Goal: Task Accomplishment & Management: Use online tool/utility

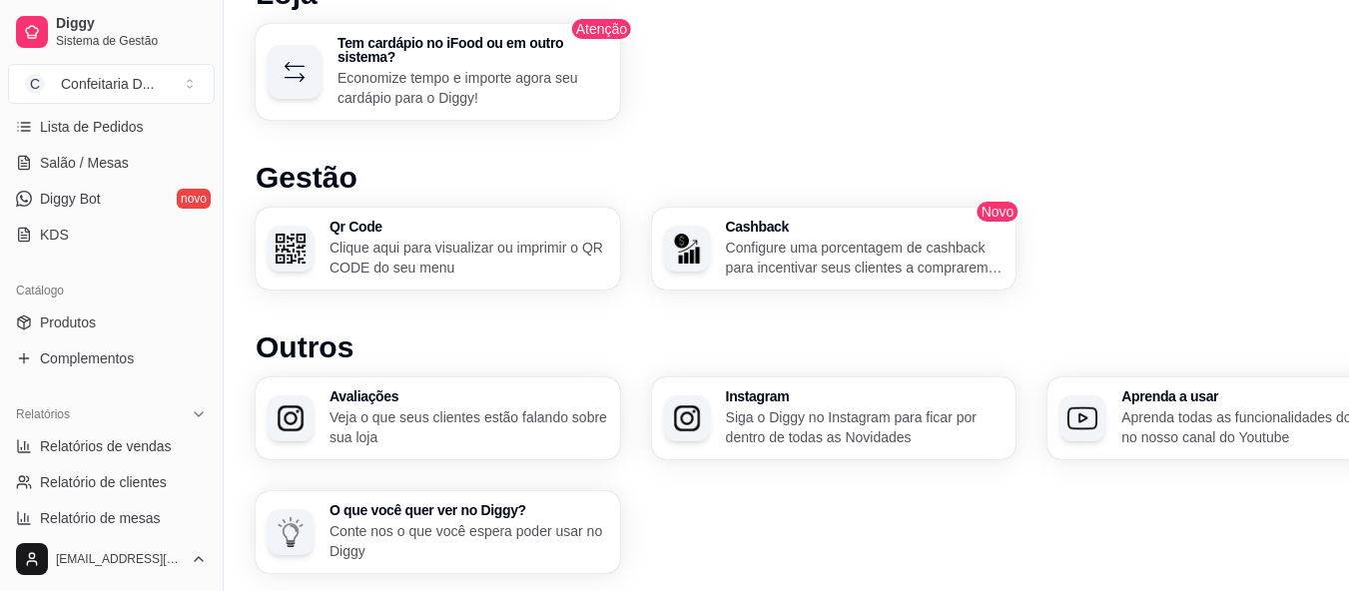
scroll to position [1321, 0]
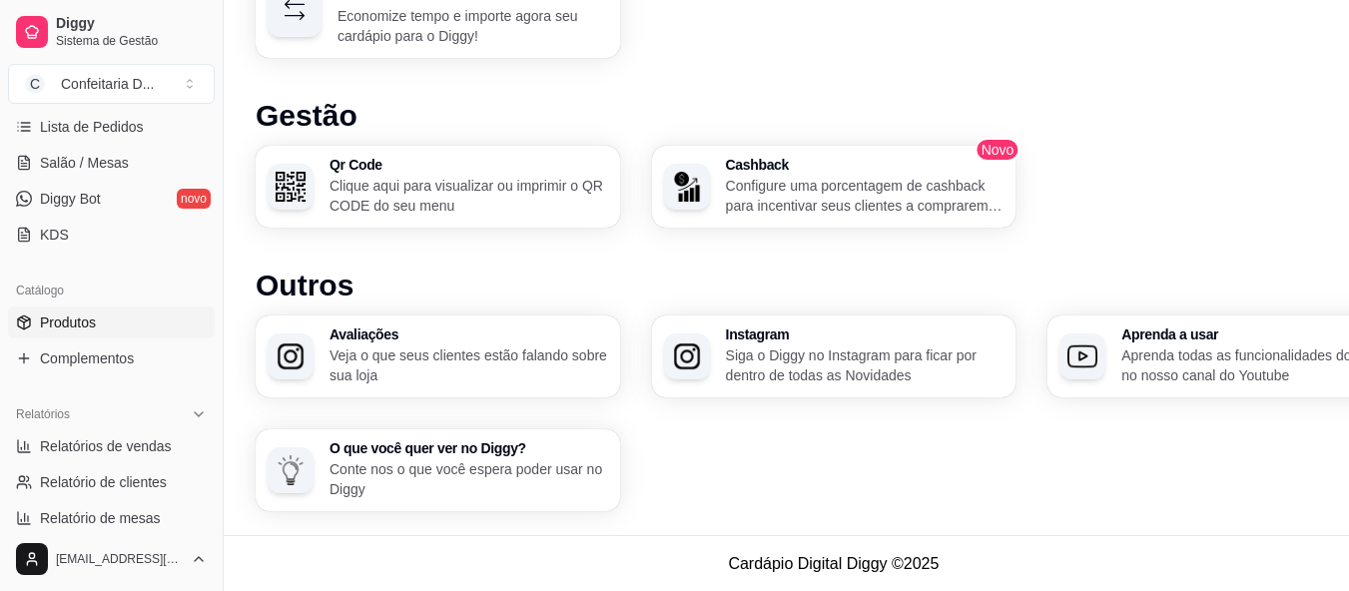
click at [97, 322] on link "Produtos" at bounding box center [111, 323] width 207 height 32
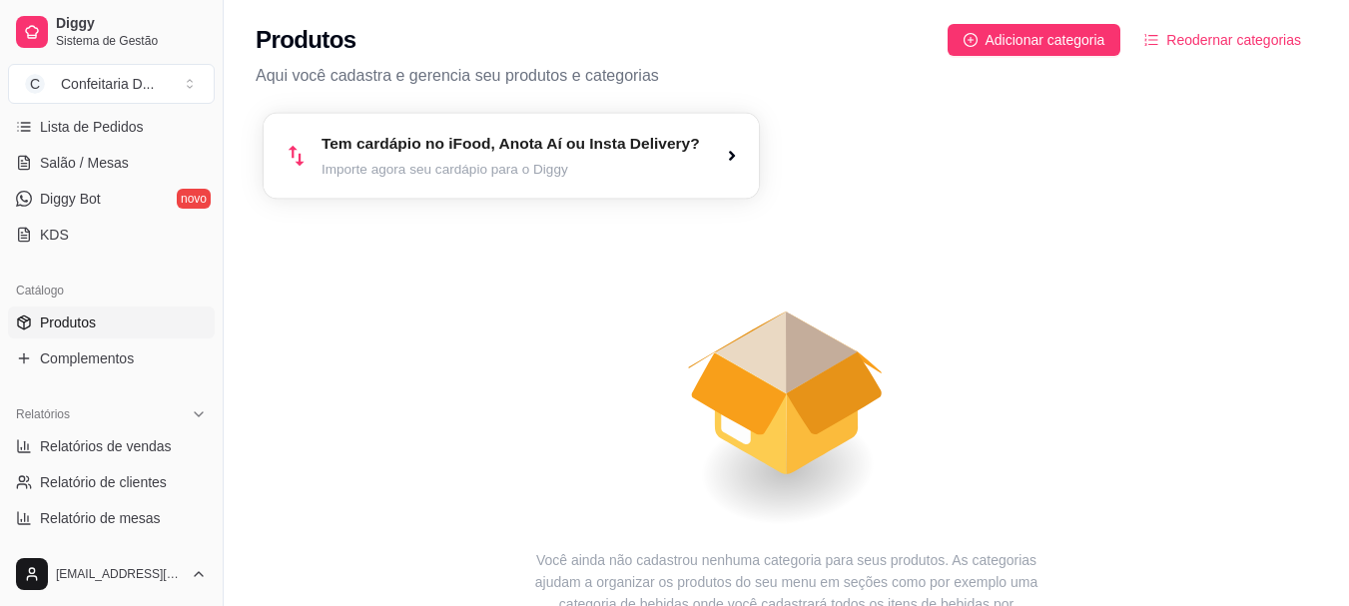
click at [556, 167] on article "Importe agora seu cardápio para o Diggy" at bounding box center [511, 169] width 379 height 19
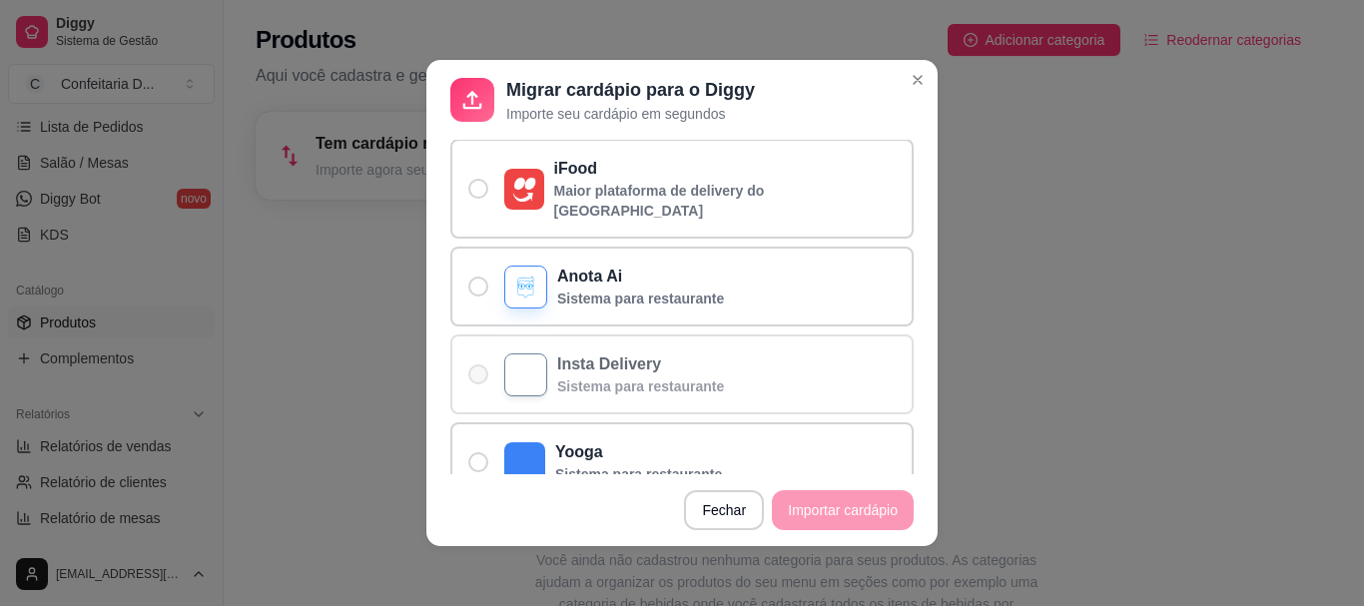
scroll to position [193, 0]
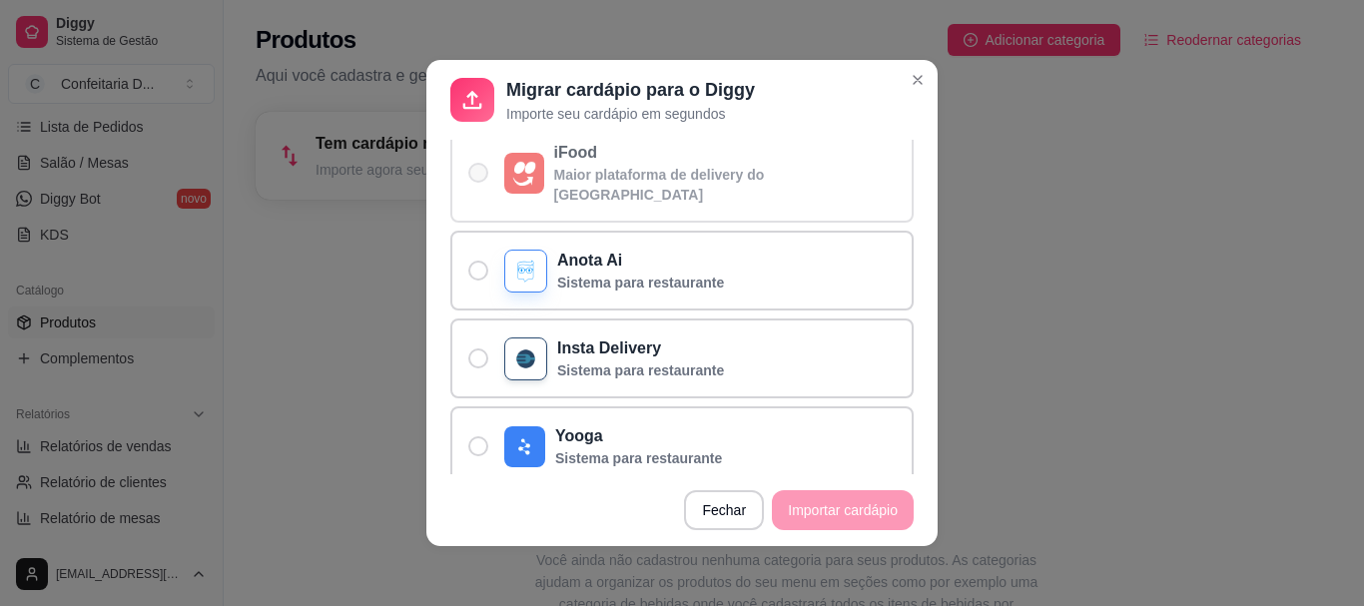
click at [474, 163] on span "De onde quer importar?" at bounding box center [478, 173] width 20 height 20
click at [474, 177] on input "iFood Maior plataforma de delivery do [GEOGRAPHIC_DATA]" at bounding box center [473, 183] width 13 height 13
radio input "true"
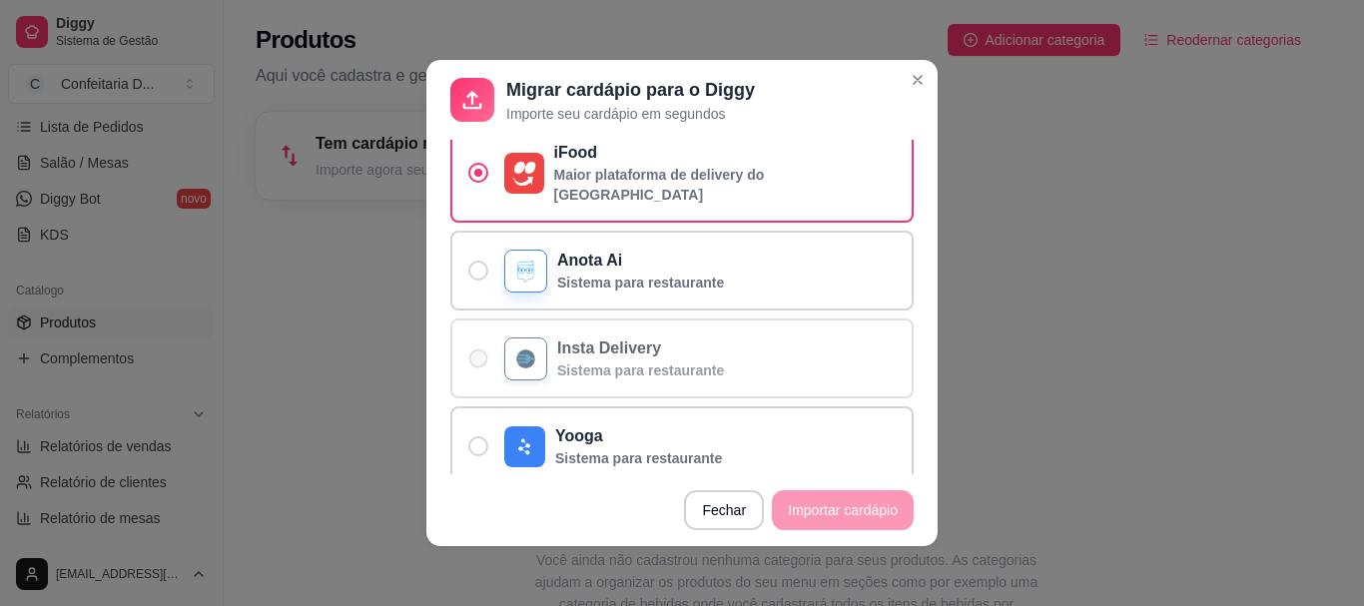
click at [469, 350] on span "De onde quer importar?" at bounding box center [478, 359] width 19 height 19
click at [469, 363] on input "Insta Delivery Sistema para restaurante" at bounding box center [473, 369] width 13 height 13
radio input "true"
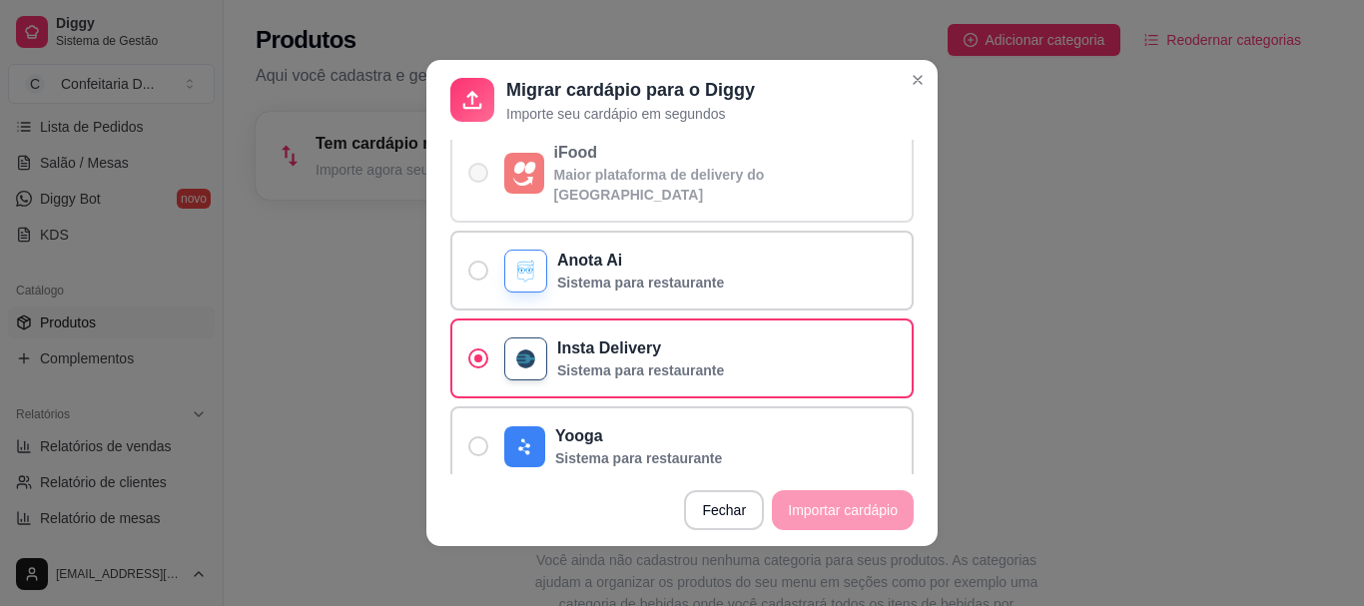
click at [471, 163] on span "De onde quer importar?" at bounding box center [478, 173] width 20 height 20
click at [471, 177] on input "iFood Maior plataforma de delivery do [GEOGRAPHIC_DATA]" at bounding box center [473, 183] width 13 height 13
radio input "true"
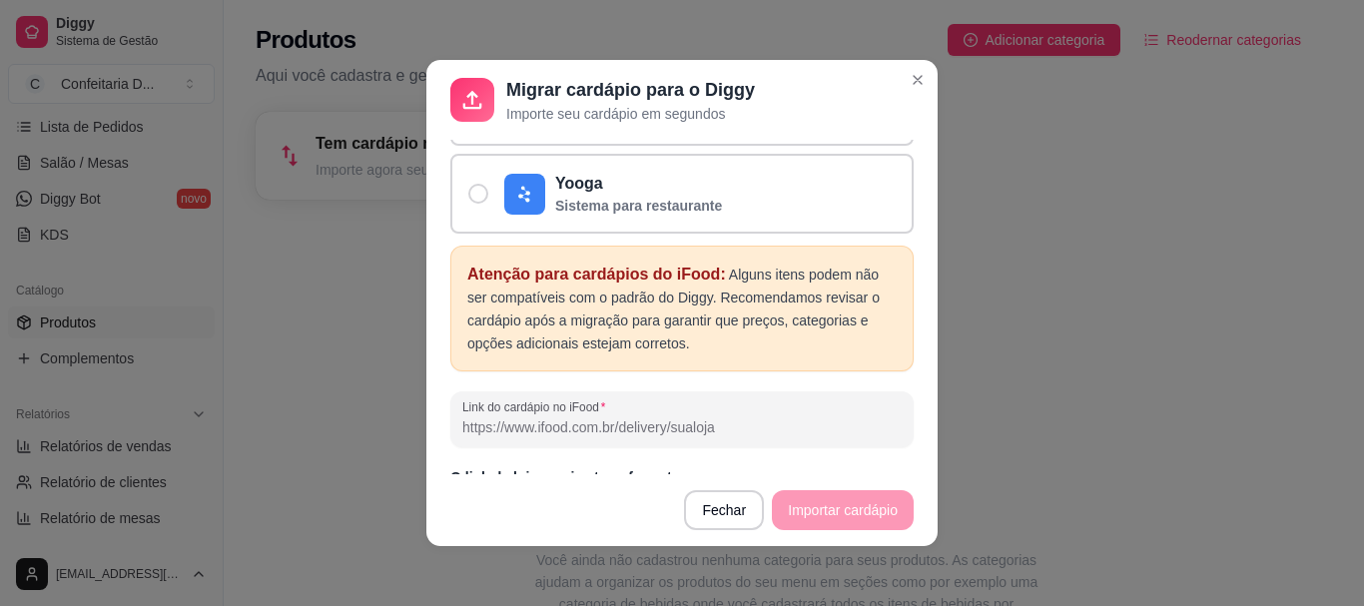
scroll to position [471, 0]
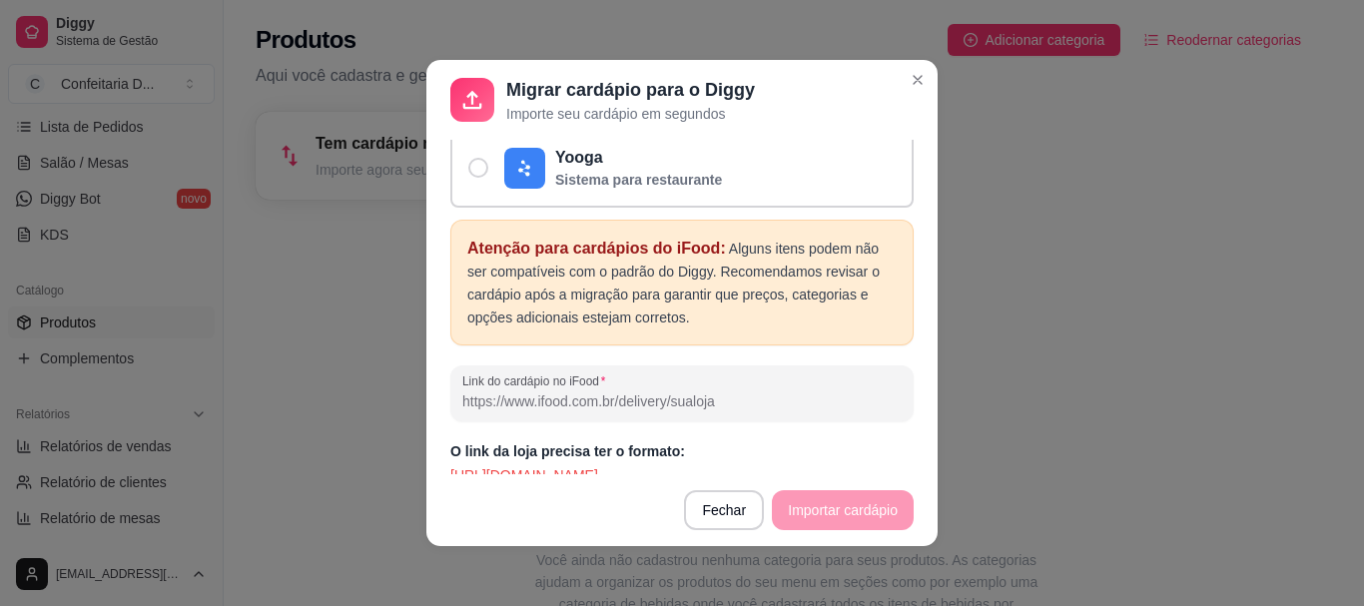
click at [826, 508] on footer "Fechar Importar cardápio" at bounding box center [681, 510] width 511 height 72
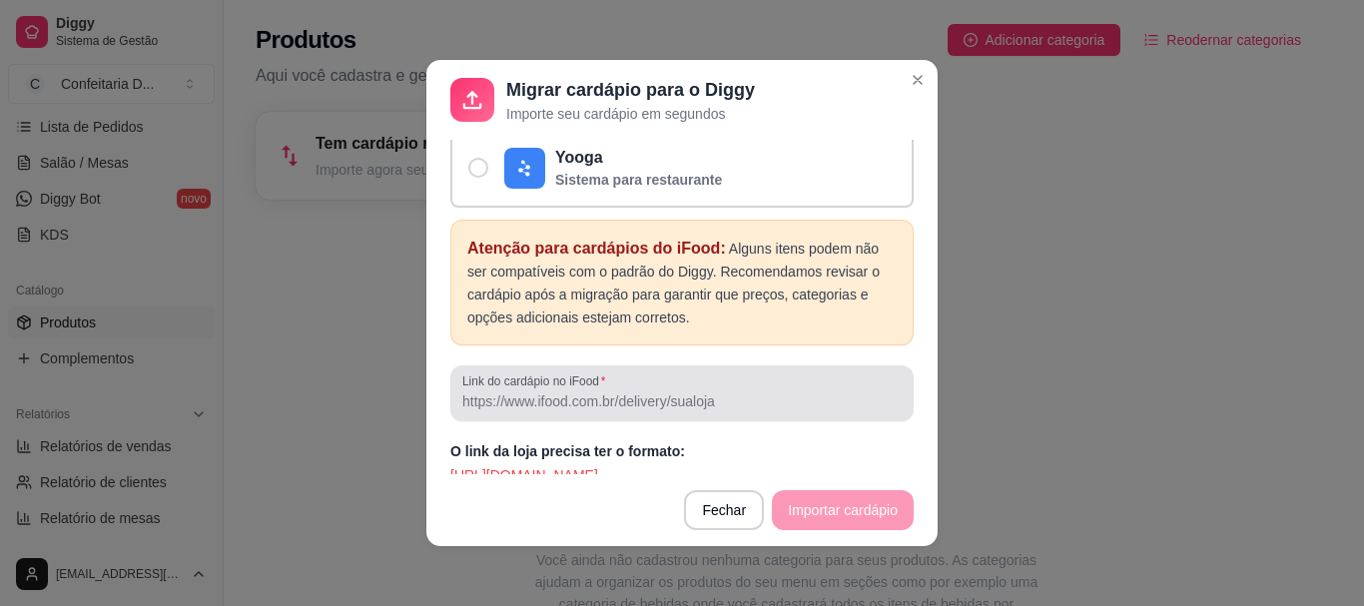
scroll to position [4, 0]
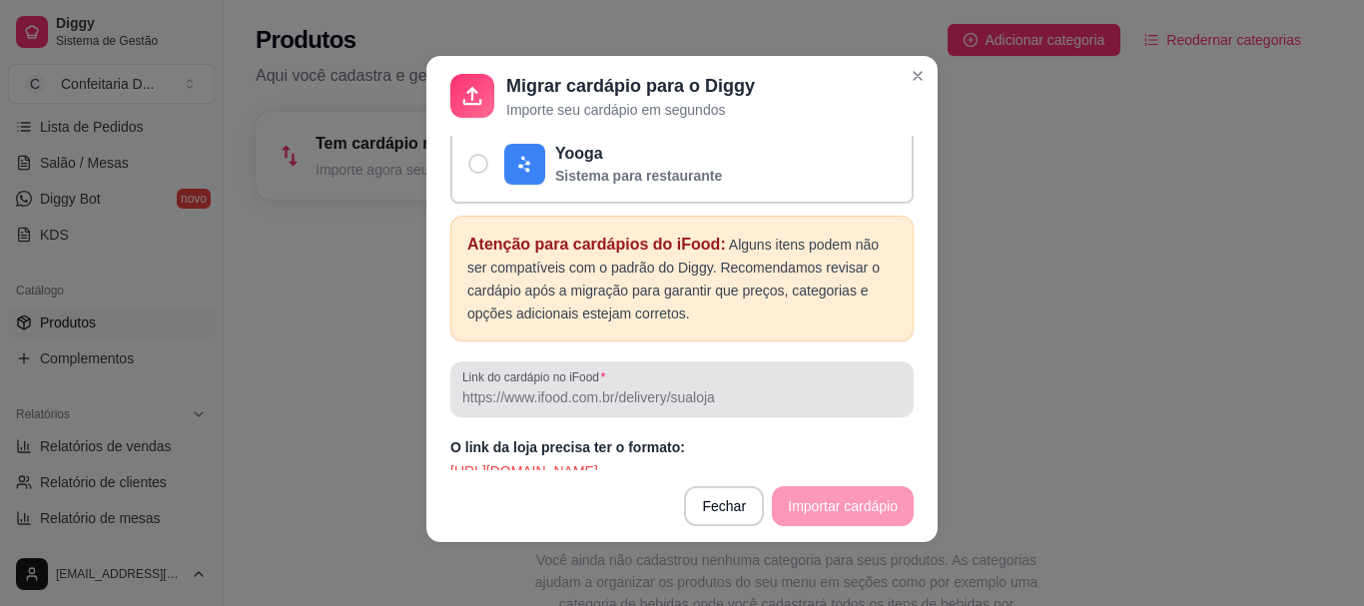
click at [590, 369] on label "Link do cardápio no iFood" at bounding box center [537, 377] width 150 height 17
click at [590, 388] on input "Link do cardápio no iFood" at bounding box center [681, 398] width 439 height 20
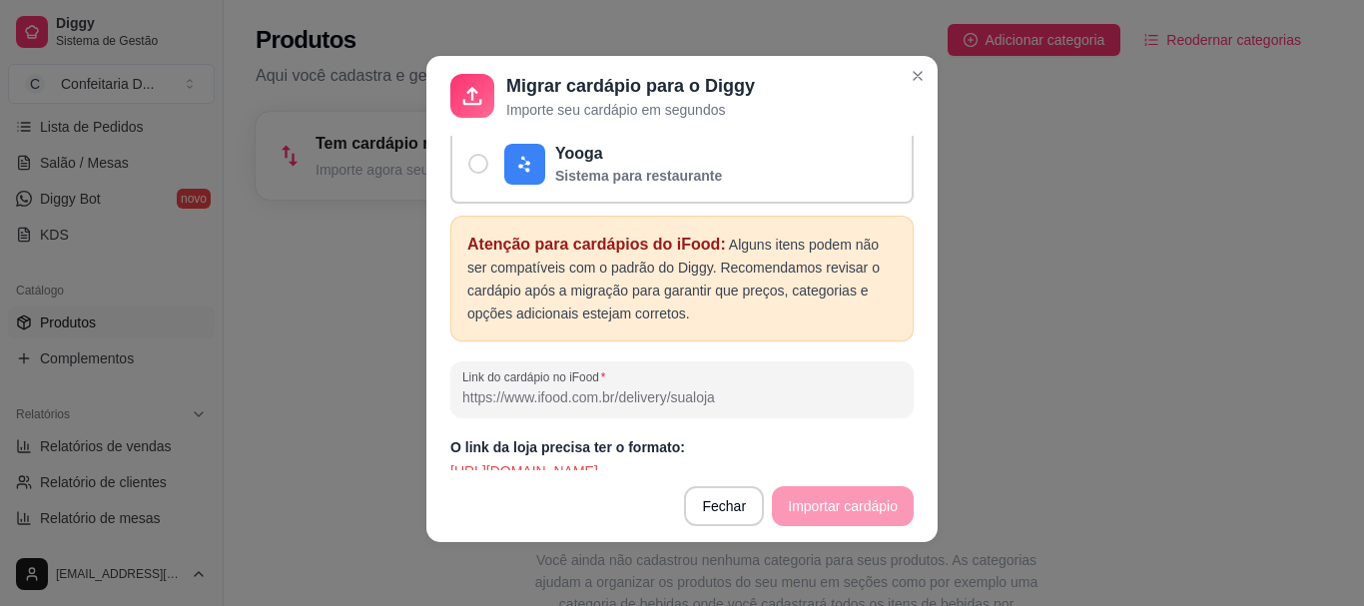
paste input "[URL][DOMAIN_NAME]"
type input "[URL][DOMAIN_NAME]"
click at [720, 388] on input "Link do cardápio no iFood" at bounding box center [681, 398] width 439 height 20
drag, startPoint x: 720, startPoint y: 375, endPoint x: 448, endPoint y: 387, distance: 271.9
click at [450, 387] on div "Link do cardápio no iFood" at bounding box center [681, 390] width 463 height 56
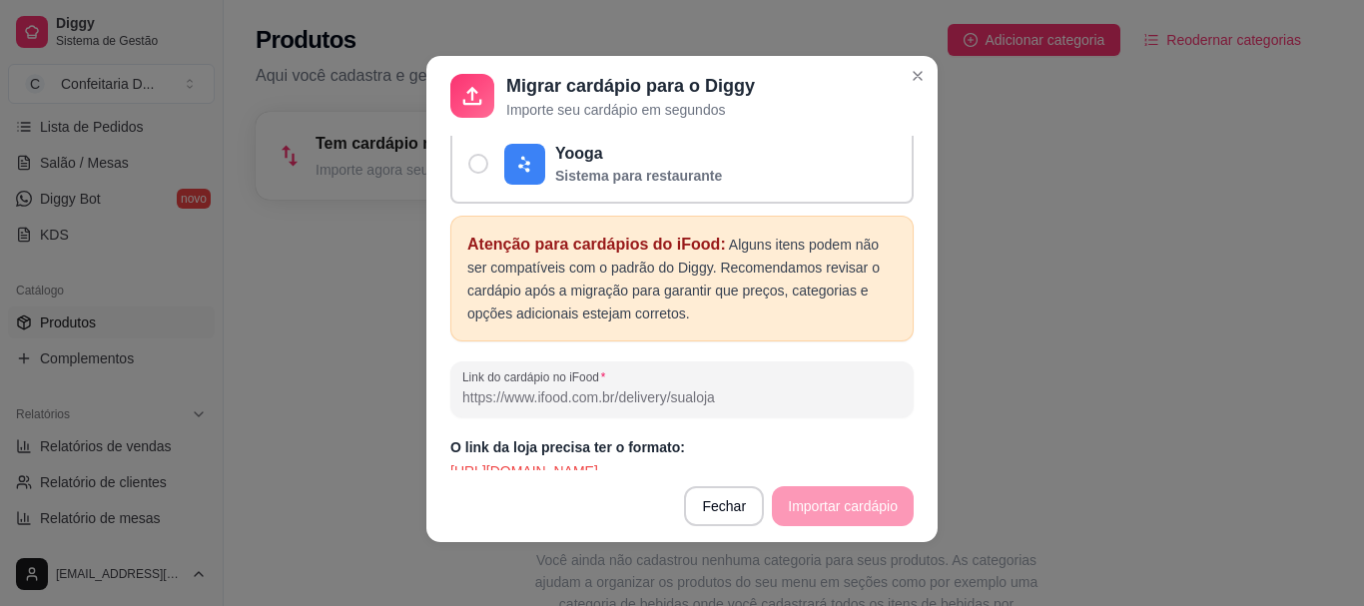
drag, startPoint x: 796, startPoint y: 451, endPoint x: 719, endPoint y: 457, distance: 77.1
click at [719, 461] on p "[URL][DOMAIN_NAME]" at bounding box center [681, 471] width 463 height 20
click at [825, 437] on div "O link da loja precisa ter o formato: [URL][DOMAIN_NAME]" at bounding box center [681, 459] width 463 height 44
drag, startPoint x: 794, startPoint y: 450, endPoint x: 487, endPoint y: 448, distance: 306.6
click at [487, 461] on p "[URL][DOMAIN_NAME]" at bounding box center [681, 471] width 463 height 20
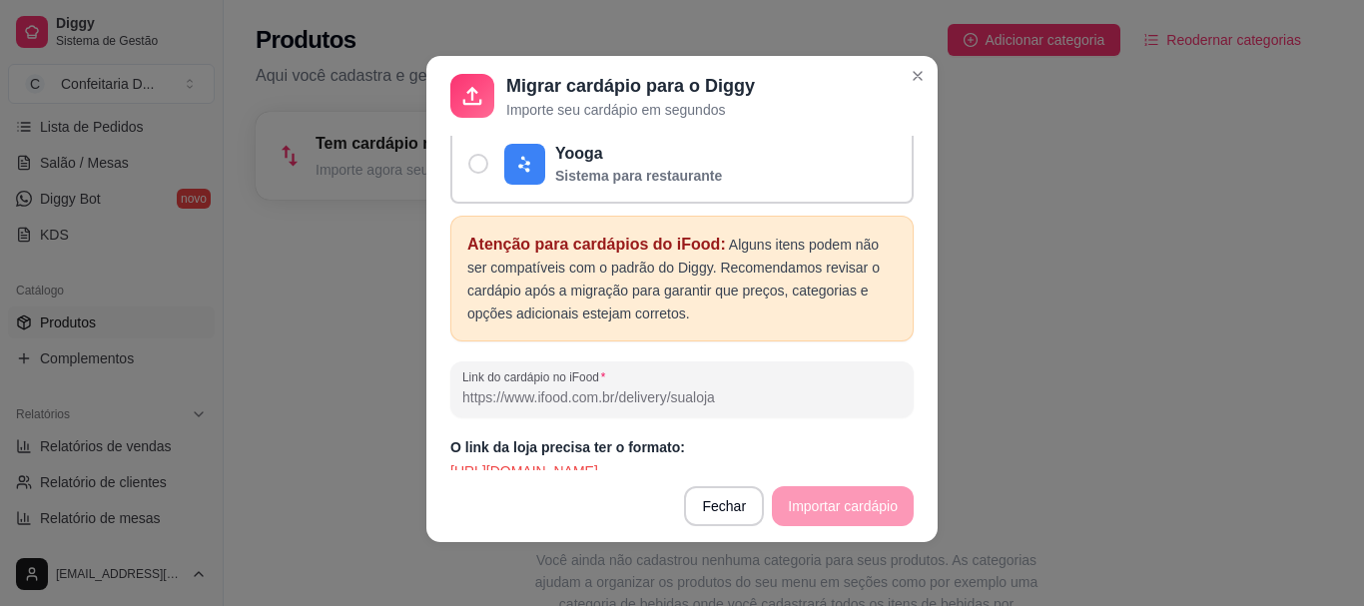
copy p "[DOMAIN_NAME][URL]"
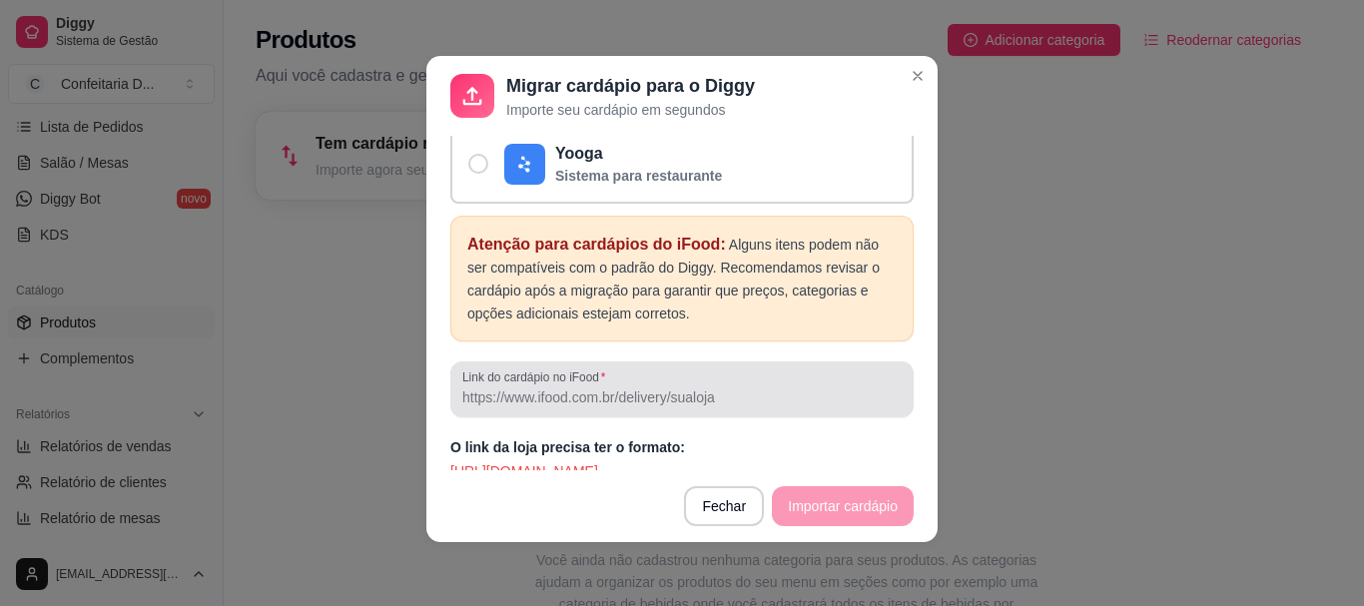
click at [518, 388] on input "Link do cardápio no iFood" at bounding box center [681, 398] width 439 height 20
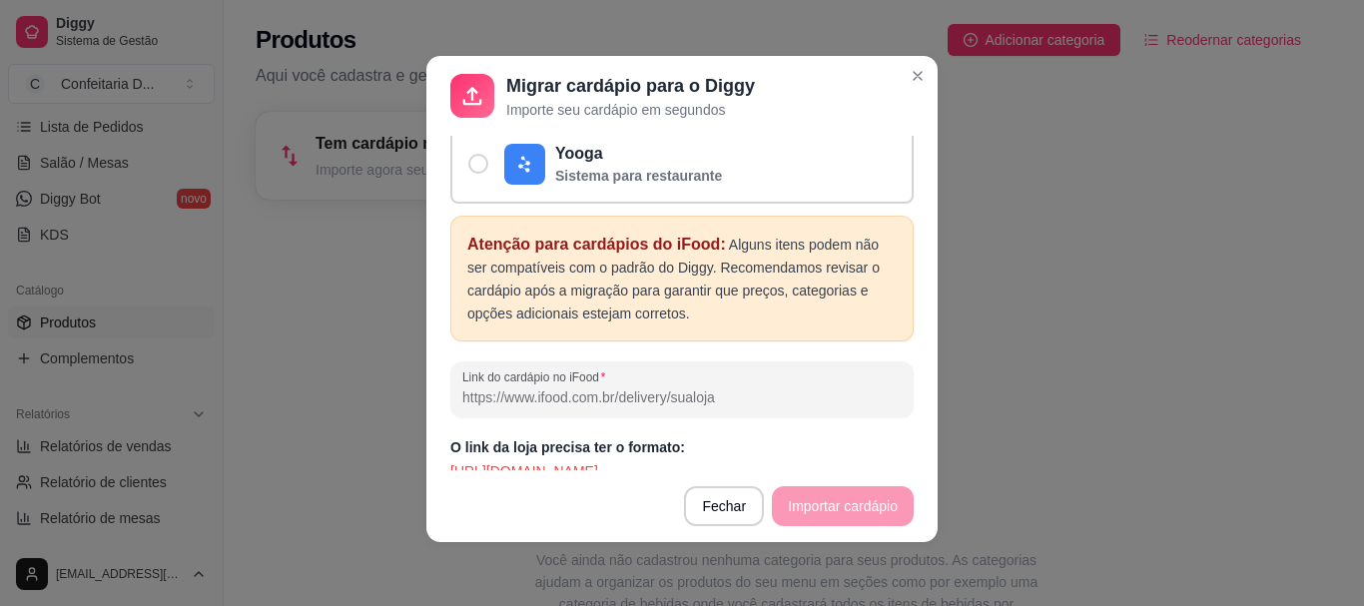
paste input "[DOMAIN_NAME][URL]"
drag, startPoint x: 628, startPoint y: 380, endPoint x: 755, endPoint y: 379, distance: 126.8
click at [755, 388] on input "[DOMAIN_NAME][URL]" at bounding box center [681, 398] width 439 height 20
drag, startPoint x: 781, startPoint y: 383, endPoint x: 242, endPoint y: 360, distance: 539.8
click at [242, 360] on div "Migrar cardápio para o Diggy Importe seu cardápio em segundos Atenção Serão cop…" at bounding box center [682, 303] width 1364 height 606
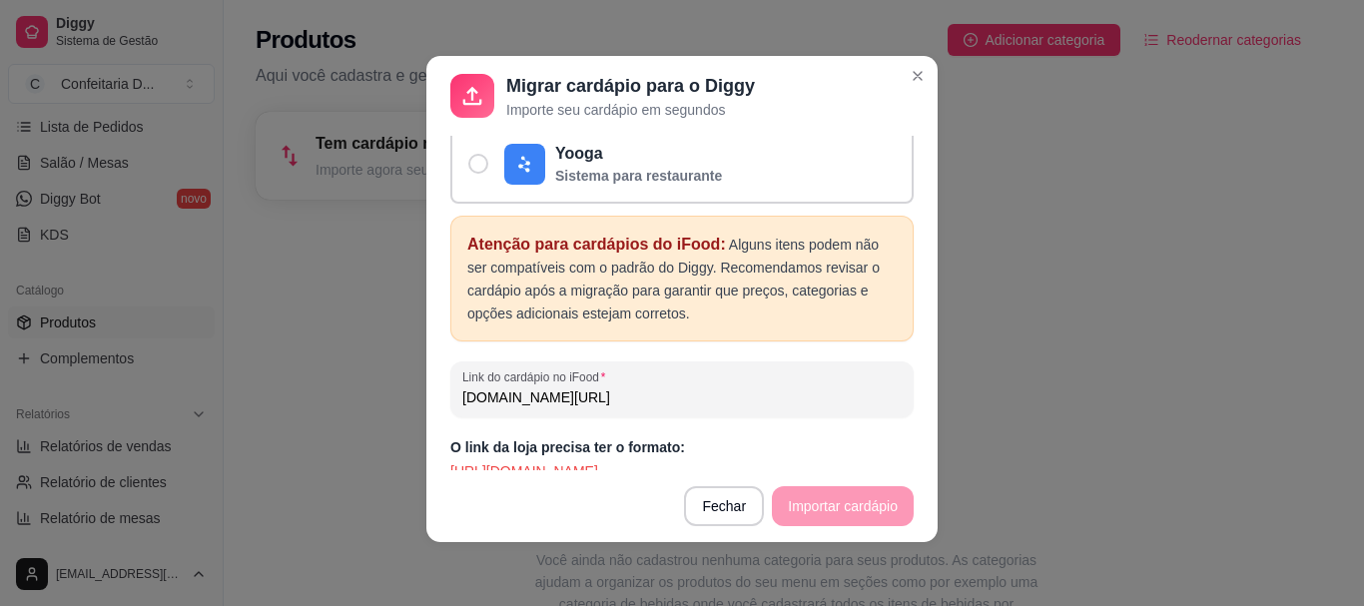
type input "[DOMAIN_NAME][URL]"
click at [812, 388] on input "[DOMAIN_NAME][URL]" at bounding box center [681, 398] width 439 height 20
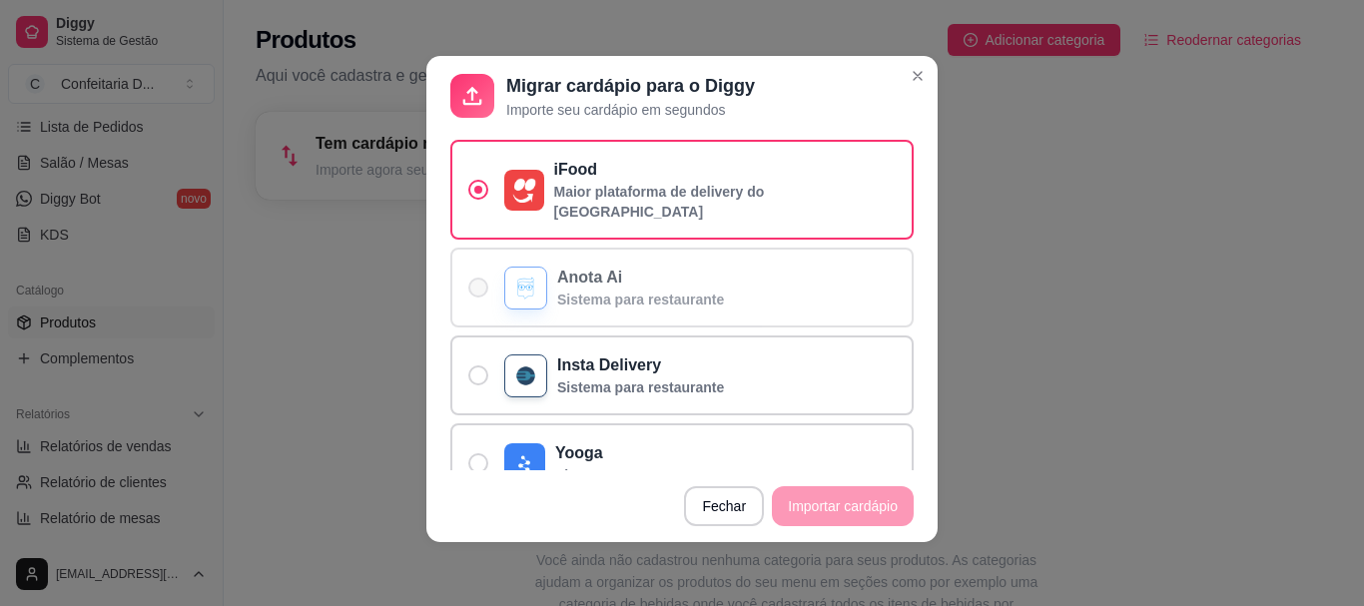
scroll to position [471, 0]
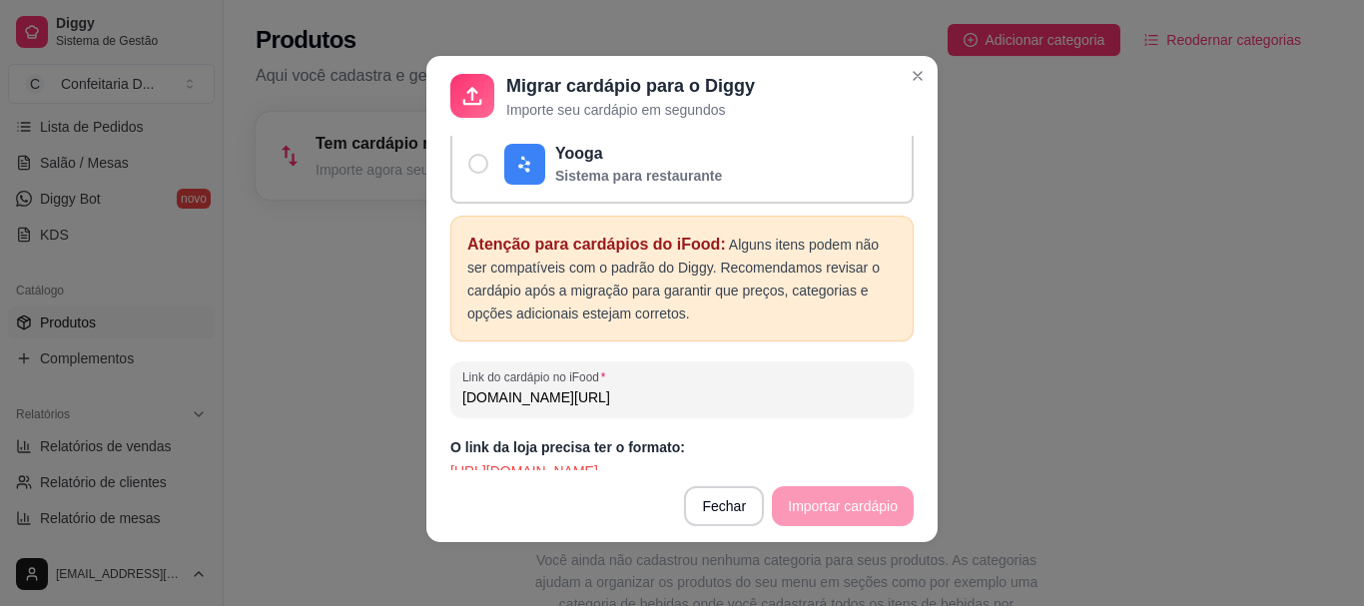
click at [817, 506] on footer "Fechar Importar cardápio" at bounding box center [681, 506] width 511 height 72
drag, startPoint x: 480, startPoint y: 452, endPoint x: 432, endPoint y: 460, distance: 48.6
click at [432, 460] on div "Atenção Serão copiados: categorias, produtos com fotos e complementos já todos …" at bounding box center [681, 303] width 511 height 335
copy p "https:/"
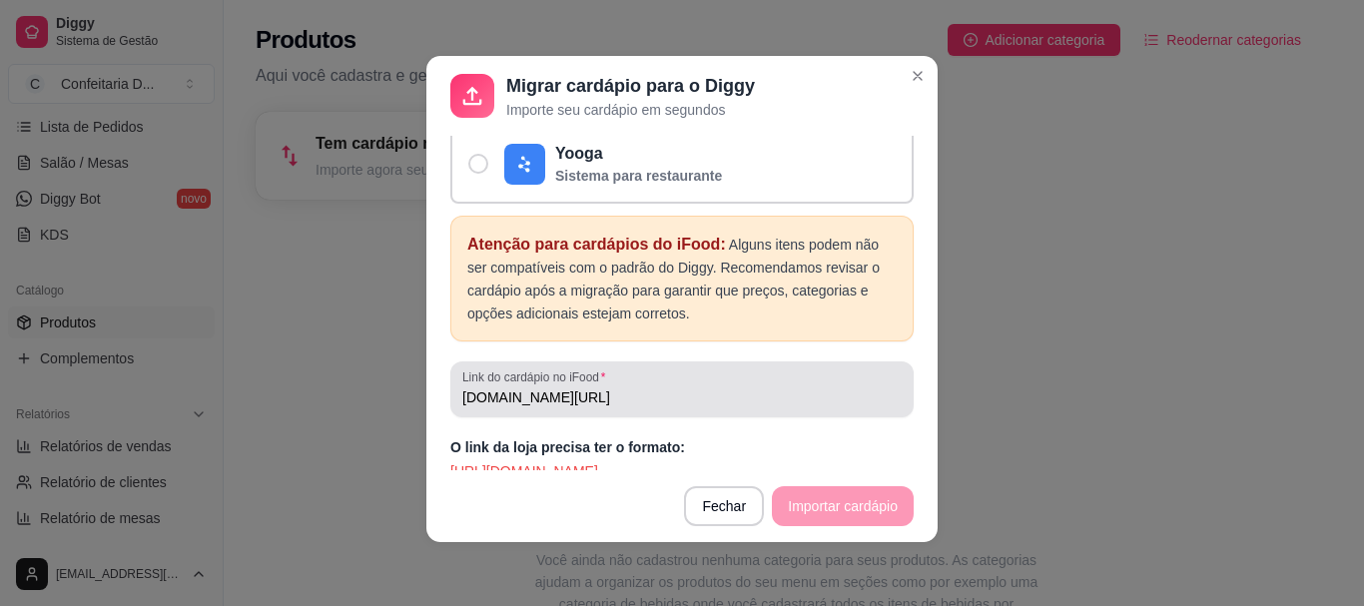
click at [450, 377] on div "Link do cardápio no iFood [DOMAIN_NAME][URL]" at bounding box center [681, 390] width 463 height 56
click at [452, 377] on div "Link do cardápio no iFood [DOMAIN_NAME][URL]" at bounding box center [681, 390] width 463 height 56
paste input "https:/"
click at [452, 377] on div "Link do cardápio no iFood [DOMAIN_NAME][URL]" at bounding box center [681, 390] width 463 height 56
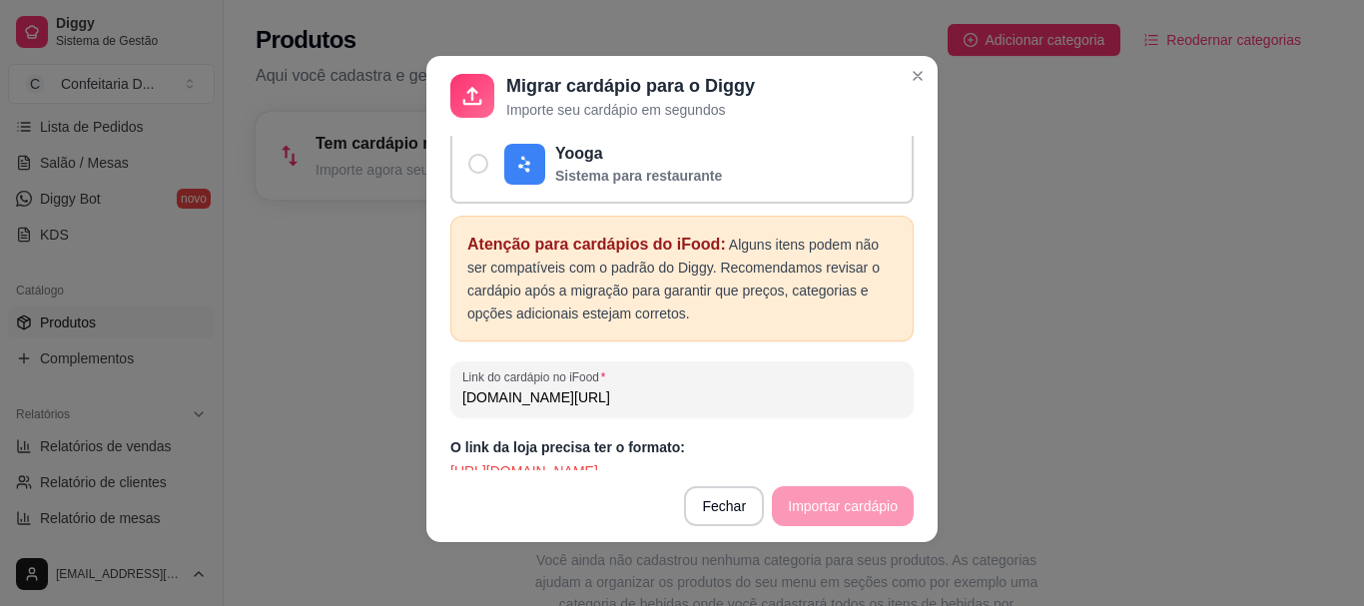
click at [462, 388] on input "[DOMAIN_NAME][URL]" at bounding box center [681, 398] width 439 height 20
paste input "https:/"
type input "[URL][DOMAIN_NAME]"
click at [768, 417] on div "Atenção para cardápios do iFood: Alguns itens podem não ser compatíveis com o p…" at bounding box center [681, 349] width 463 height 266
click at [661, 439] on span "O link da loja precisa ter o formato:" at bounding box center [567, 447] width 235 height 16
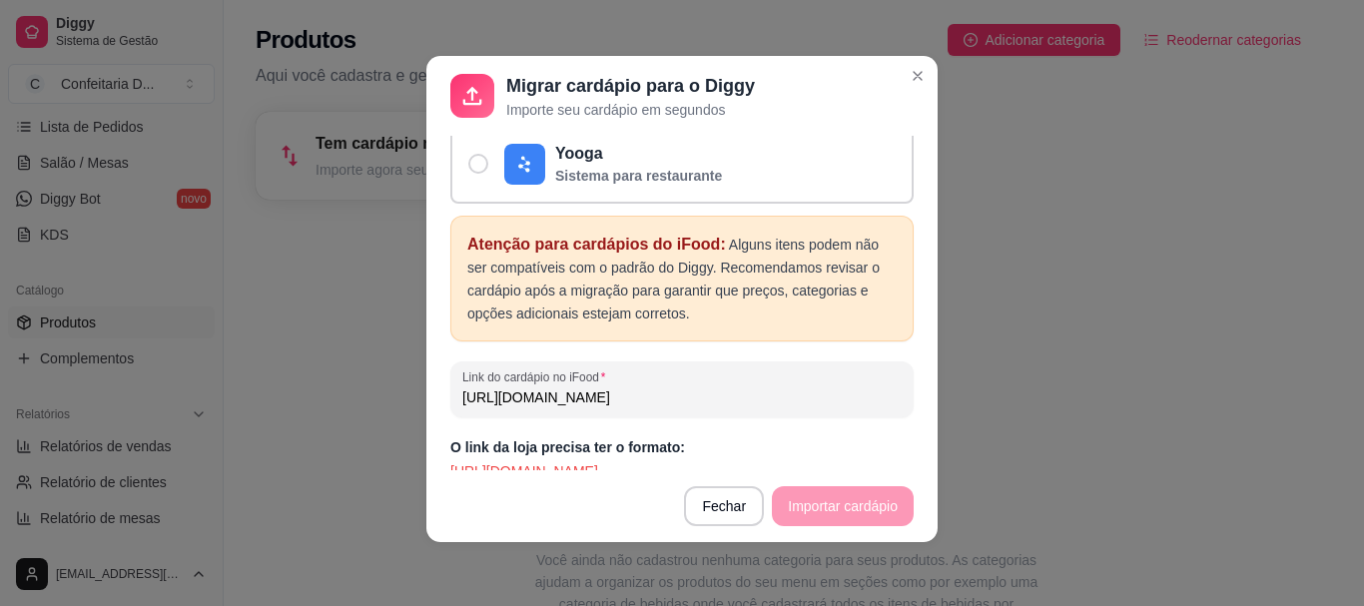
click at [467, 439] on span "O link da loja precisa ter o formato:" at bounding box center [567, 447] width 235 height 16
drag, startPoint x: 476, startPoint y: 345, endPoint x: 301, endPoint y: 343, distance: 175.8
click at [301, 343] on div "Migrar cardápio para o Diggy Importe seu cardápio em segundos Atenção Serão cop…" at bounding box center [682, 303] width 1364 height 606
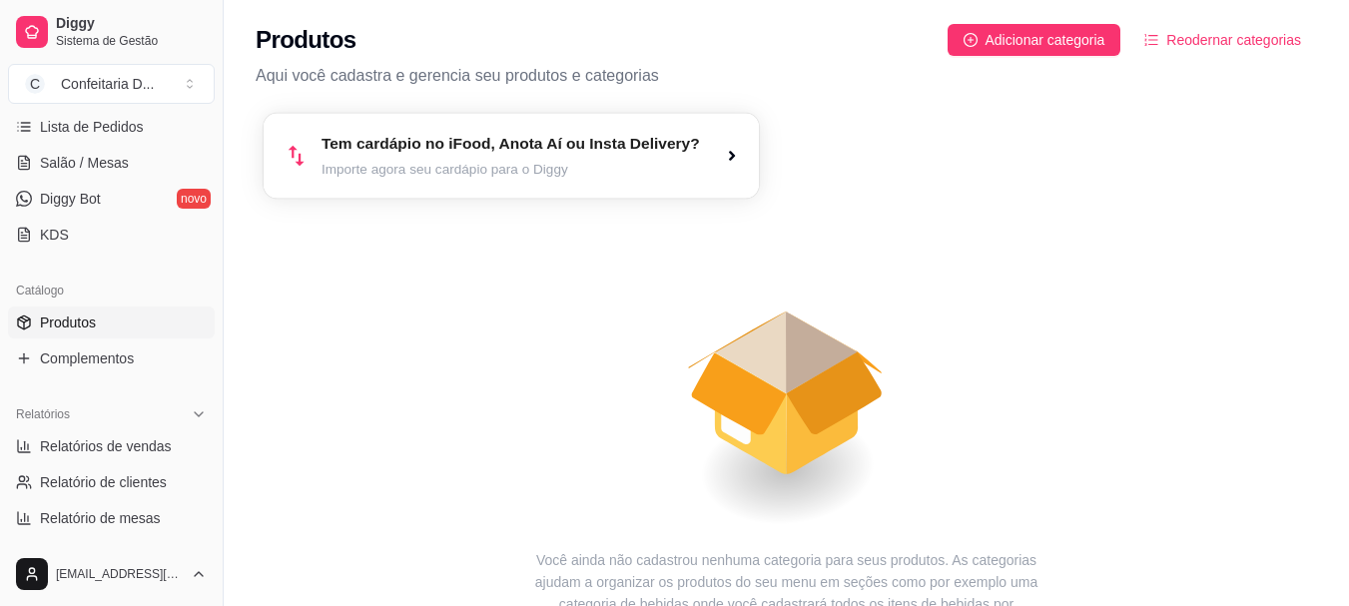
click at [526, 177] on article "Importe agora seu cardápio para o Diggy" at bounding box center [511, 169] width 379 height 19
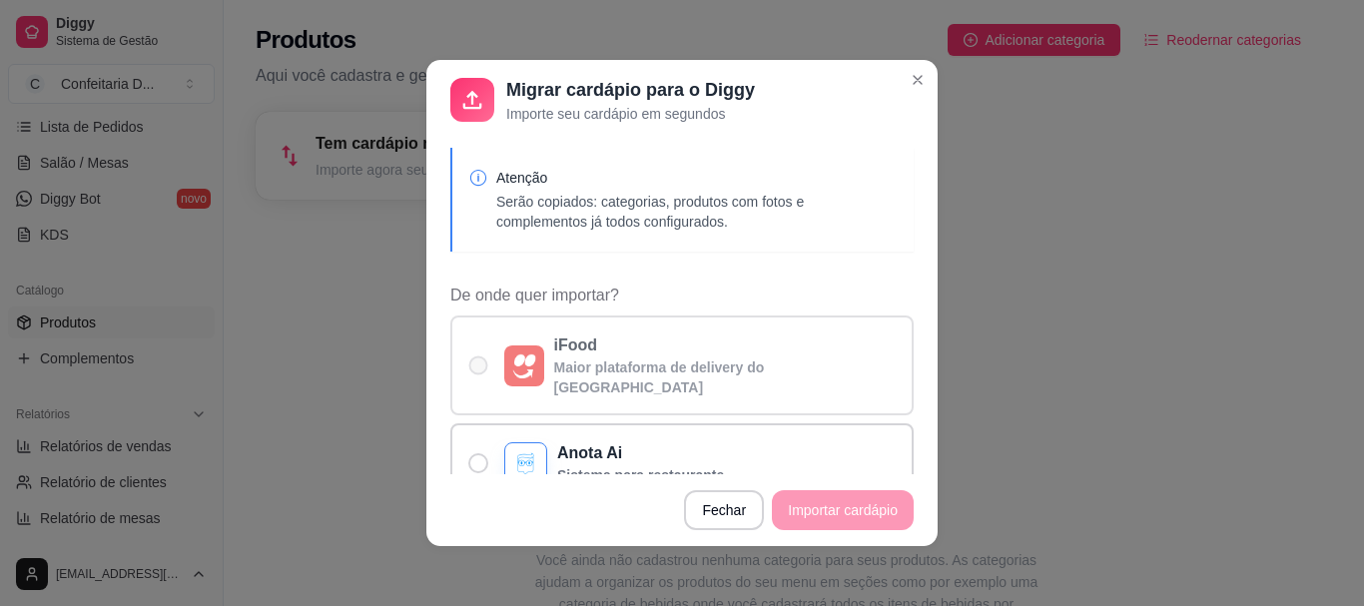
click at [671, 382] on label "iFood Maior plataforma de delivery do [GEOGRAPHIC_DATA]" at bounding box center [681, 366] width 463 height 100
click at [480, 382] on input "iFood Maior plataforma de delivery do [GEOGRAPHIC_DATA]" at bounding box center [473, 376] width 13 height 13
radio input "true"
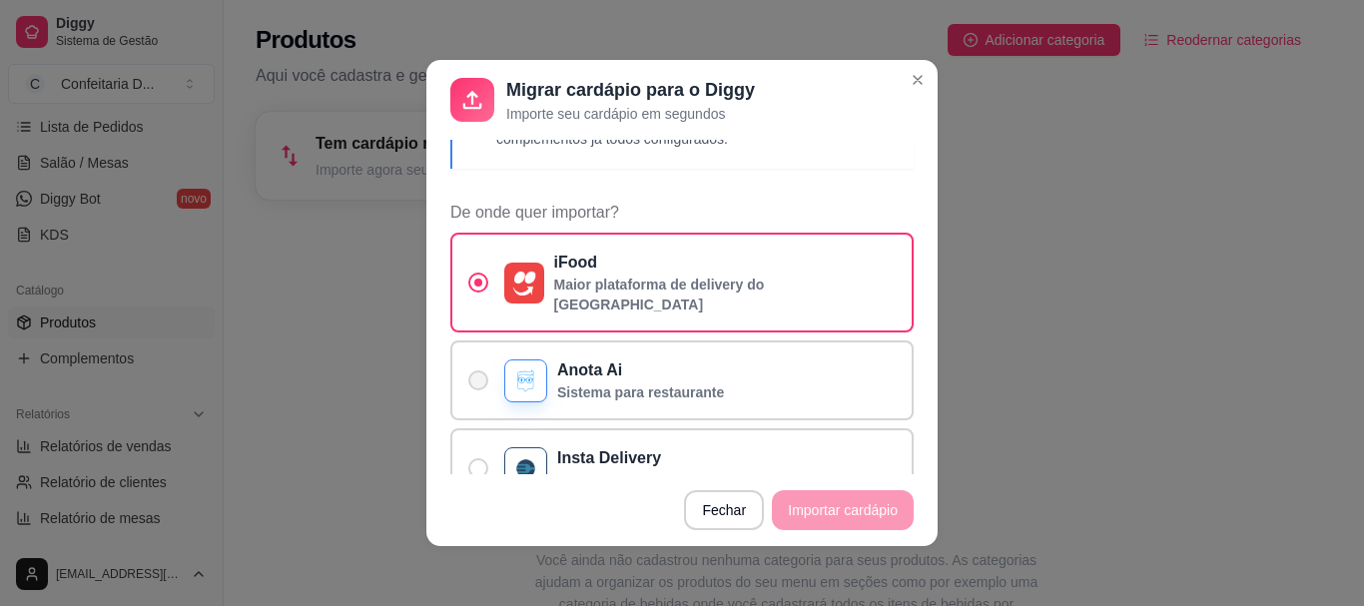
scroll to position [200, 0]
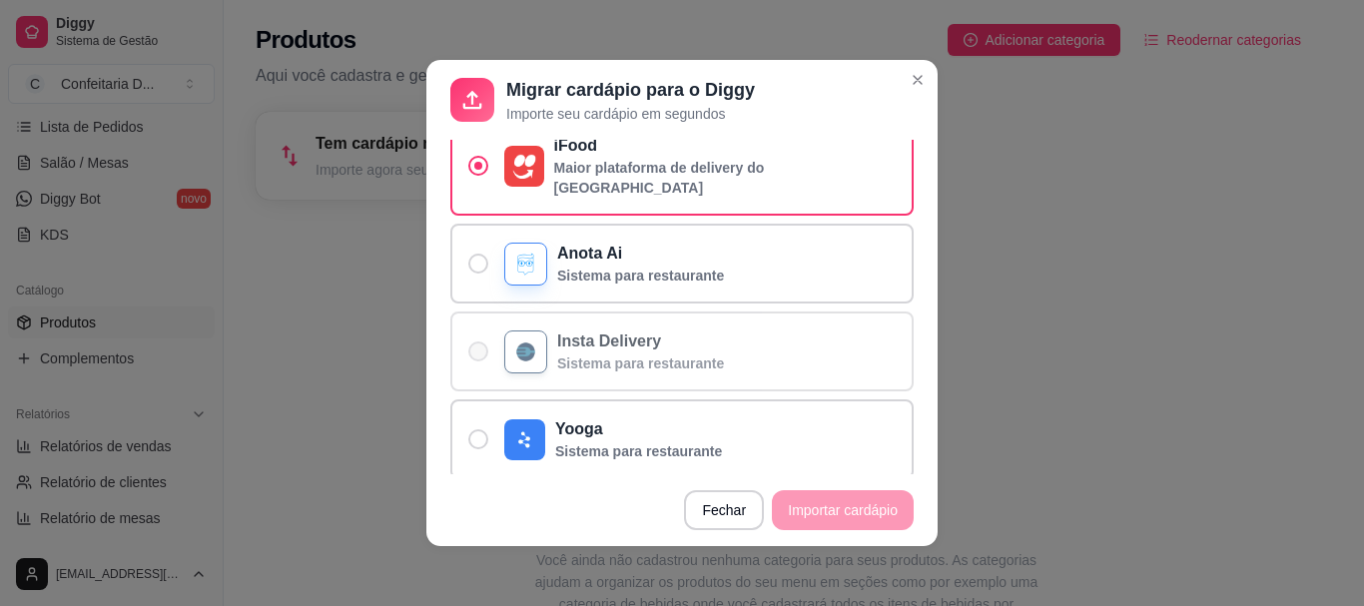
click at [634, 356] on label "Insta Delivery Sistema para restaurante" at bounding box center [681, 352] width 463 height 80
click at [480, 356] on input "Insta Delivery Sistema para restaurante" at bounding box center [473, 362] width 13 height 13
radio input "true"
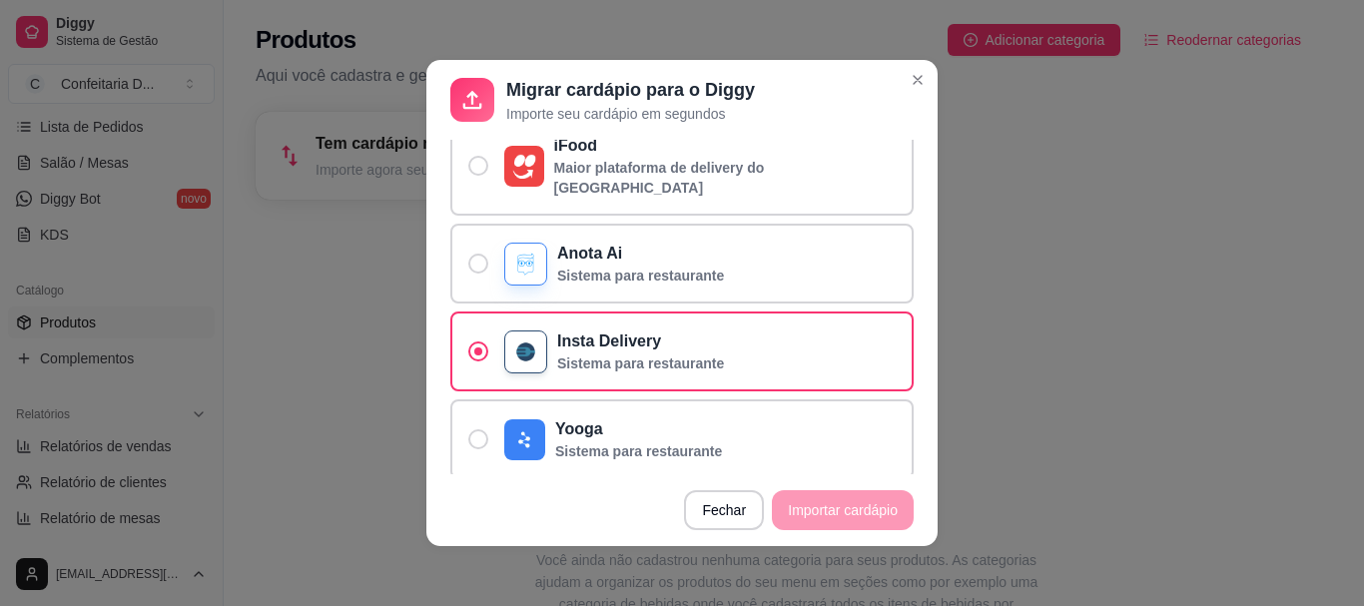
click at [808, 512] on footer "Fechar Importar cardápio" at bounding box center [681, 510] width 511 height 72
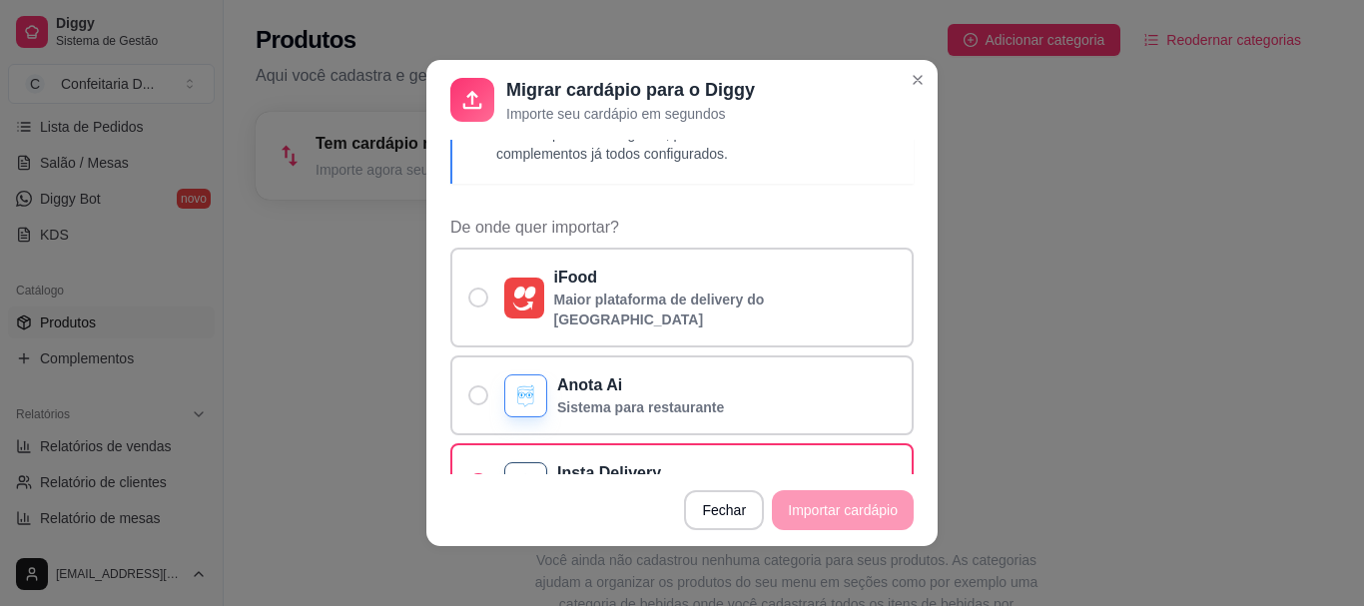
scroll to position [0, 0]
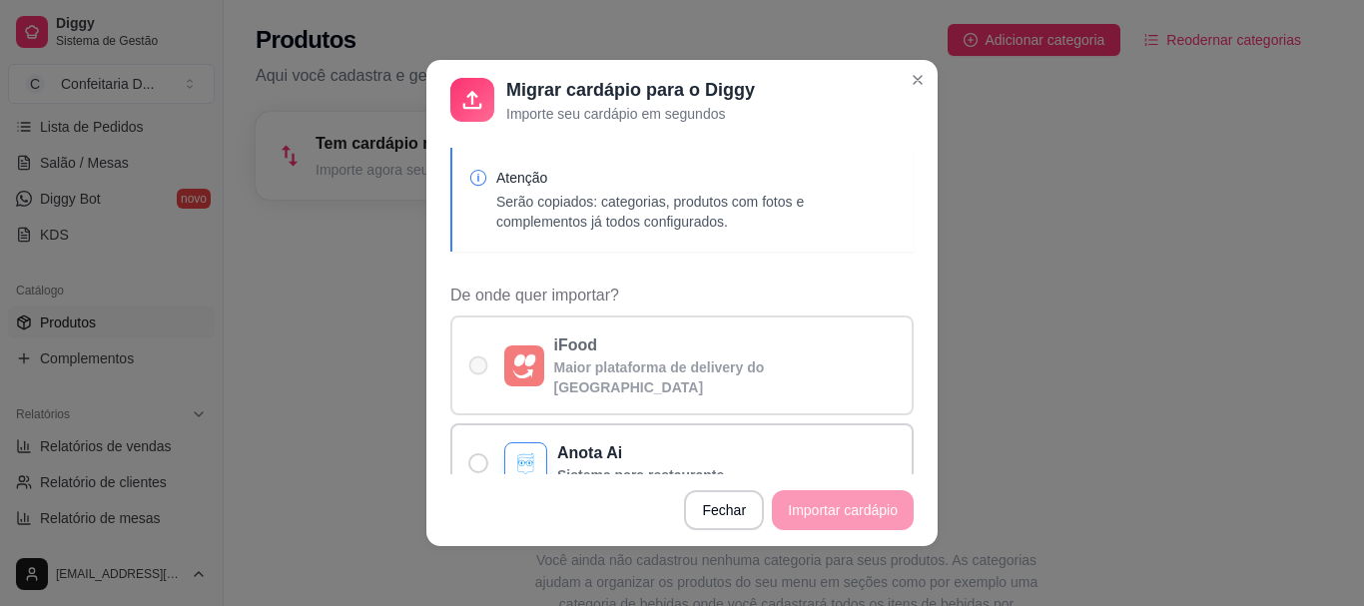
click at [504, 352] on div "De onde quer importar?" at bounding box center [524, 366] width 40 height 41
click at [480, 370] on input "iFood Maior plataforma de delivery do [GEOGRAPHIC_DATA]" at bounding box center [473, 376] width 13 height 13
radio input "true"
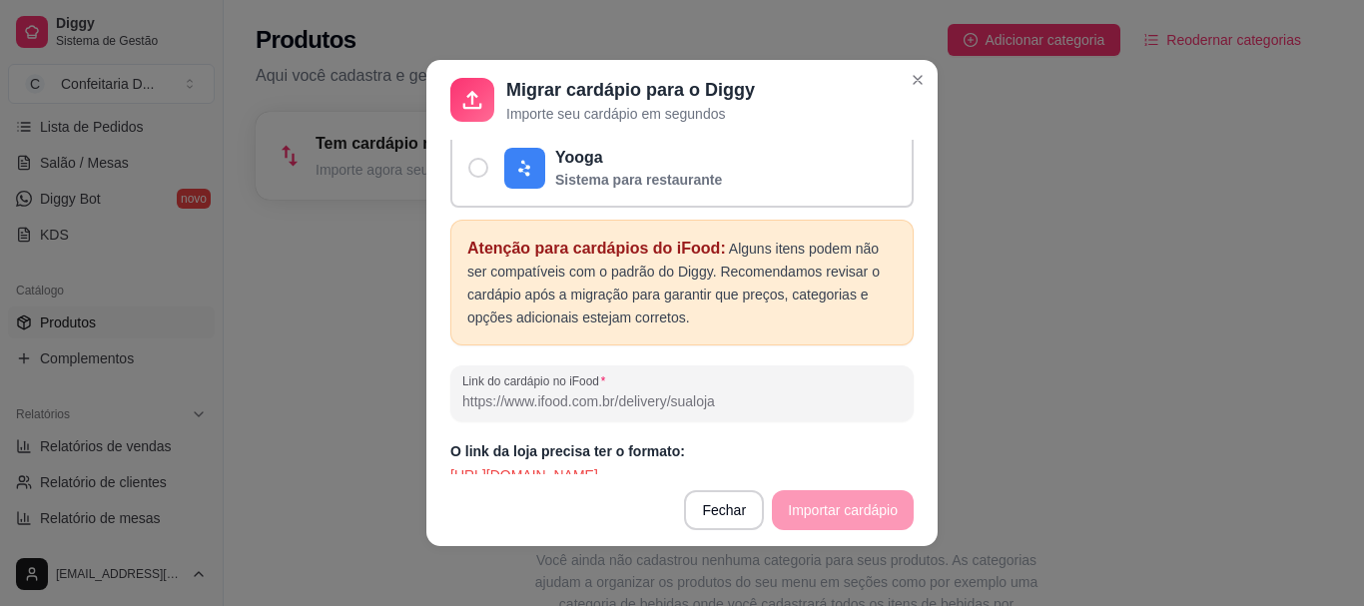
scroll to position [4, 0]
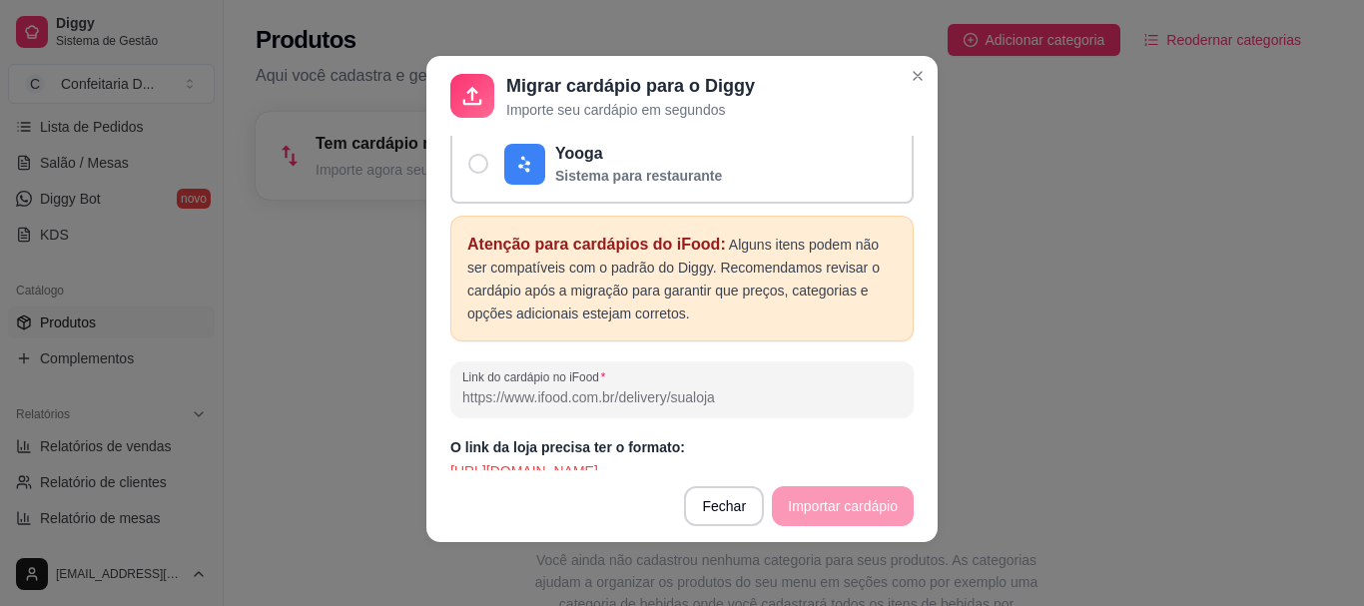
click at [521, 388] on input "Link do cardápio no iFood" at bounding box center [681, 398] width 439 height 20
drag, startPoint x: 780, startPoint y: 456, endPoint x: 436, endPoint y: 466, distance: 343.7
click at [436, 466] on div "Atenção Serão copiados: categorias, produtos com fotos e complementos já todos …" at bounding box center [681, 303] width 511 height 335
copy p "[URL][DOMAIN_NAME]"
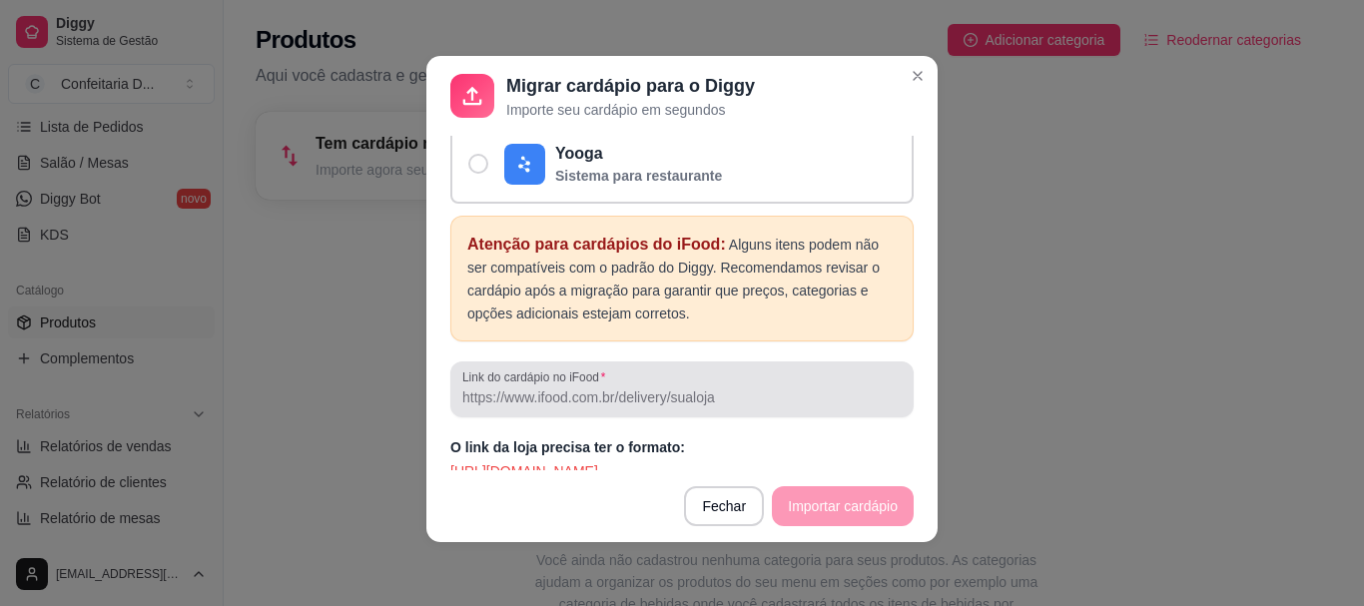
click at [514, 369] on label "Link do cardápio no iFood" at bounding box center [537, 377] width 150 height 17
click at [514, 388] on input "Link do cardápio no iFood" at bounding box center [681, 398] width 439 height 20
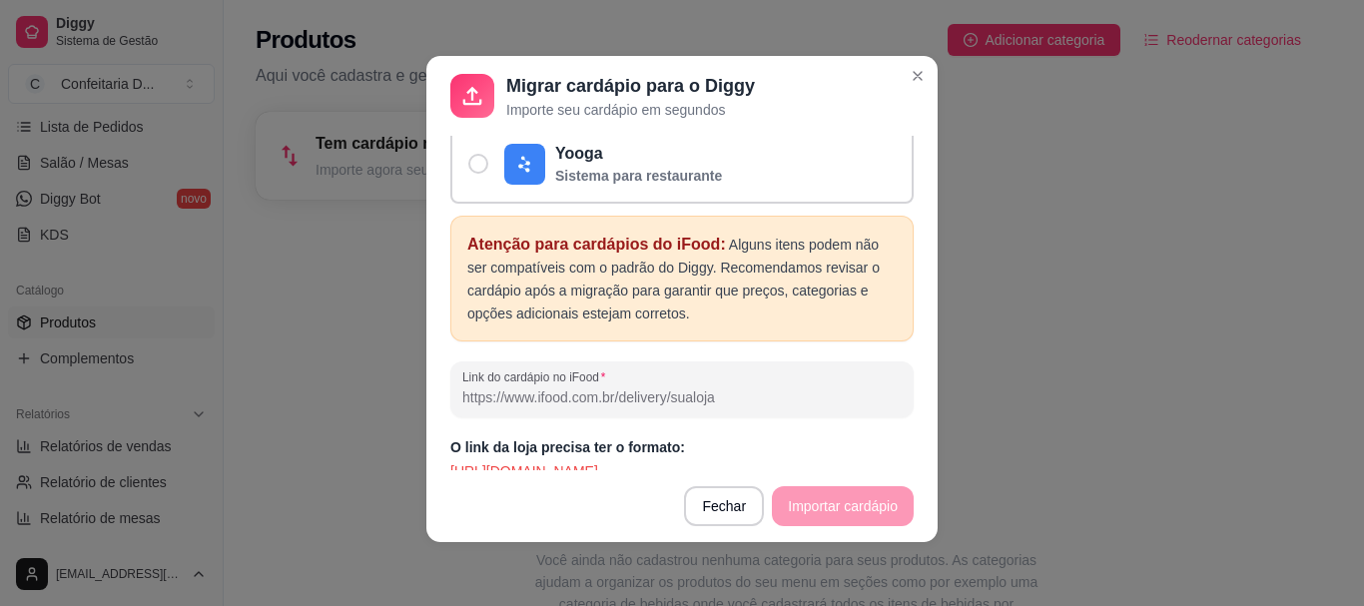
paste input "[URL][DOMAIN_NAME]"
drag, startPoint x: 674, startPoint y: 378, endPoint x: 884, endPoint y: 387, distance: 209.9
click at [884, 387] on div "Link do cardápio no iFood [URL][DOMAIN_NAME]" at bounding box center [681, 390] width 463 height 56
drag, startPoint x: 767, startPoint y: 385, endPoint x: 355, endPoint y: 370, distance: 412.8
click at [355, 370] on div "Migrar cardápio para o Diggy Importe seu cardápio em segundos Atenção Serão cop…" at bounding box center [682, 303] width 1364 height 606
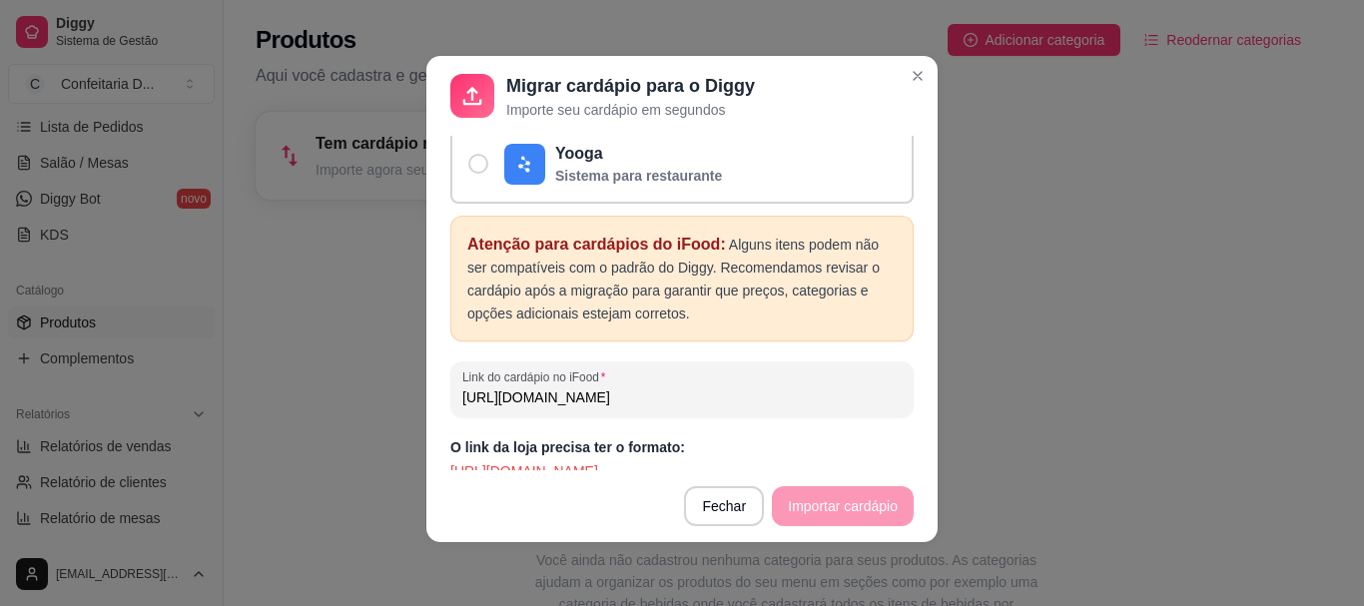
paste input "[DOMAIN_NAME][URL]"
type input "[URL][DOMAIN_NAME]"
click at [807, 499] on footer "Fechar Importar cardápio" at bounding box center [681, 506] width 511 height 72
click at [807, 498] on footer "Fechar Importar cardápio" at bounding box center [681, 506] width 511 height 72
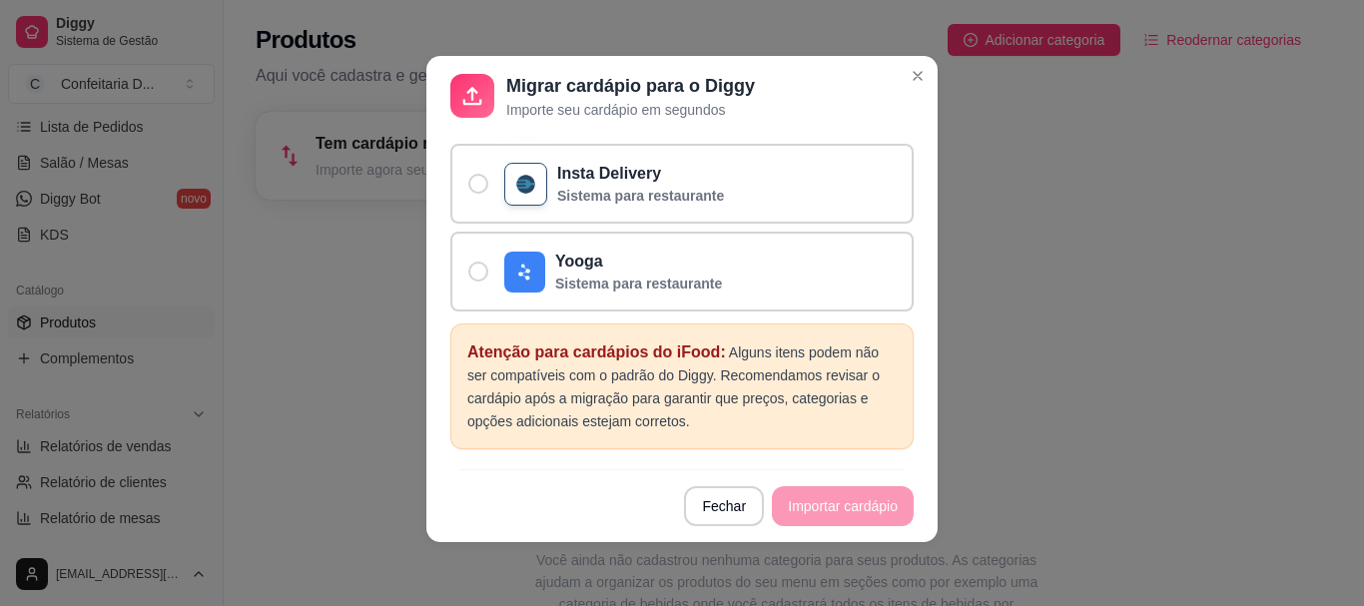
scroll to position [471, 0]
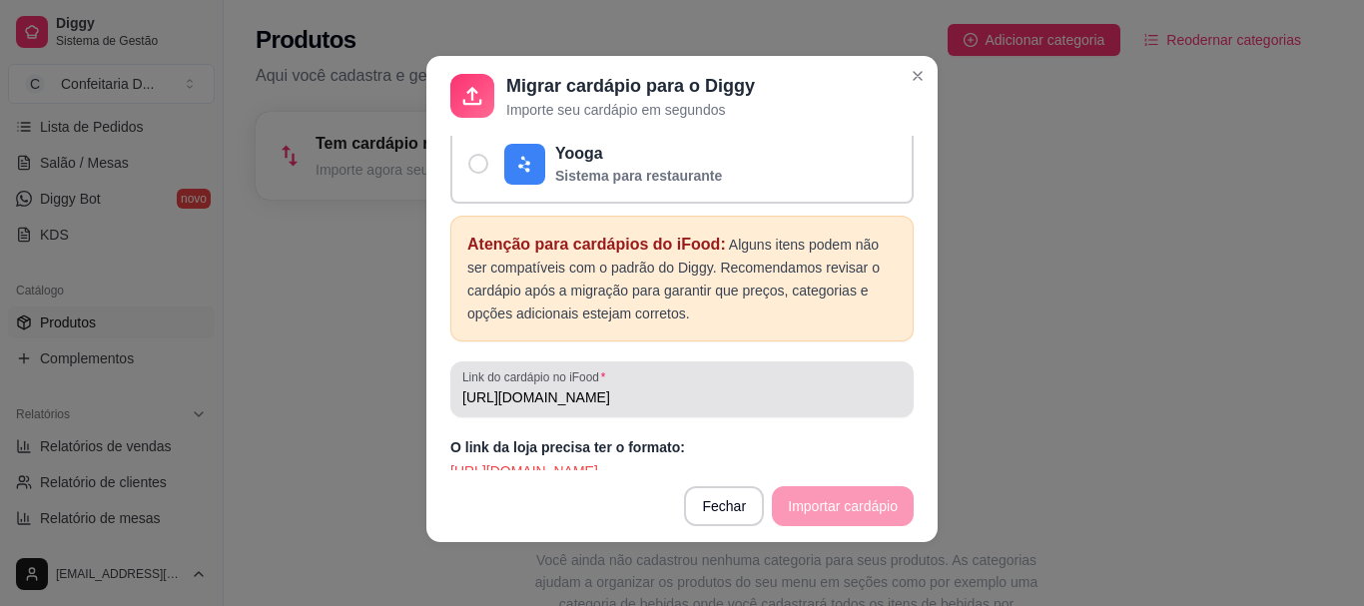
click at [607, 370] on div "[URL][DOMAIN_NAME]" at bounding box center [681, 390] width 439 height 40
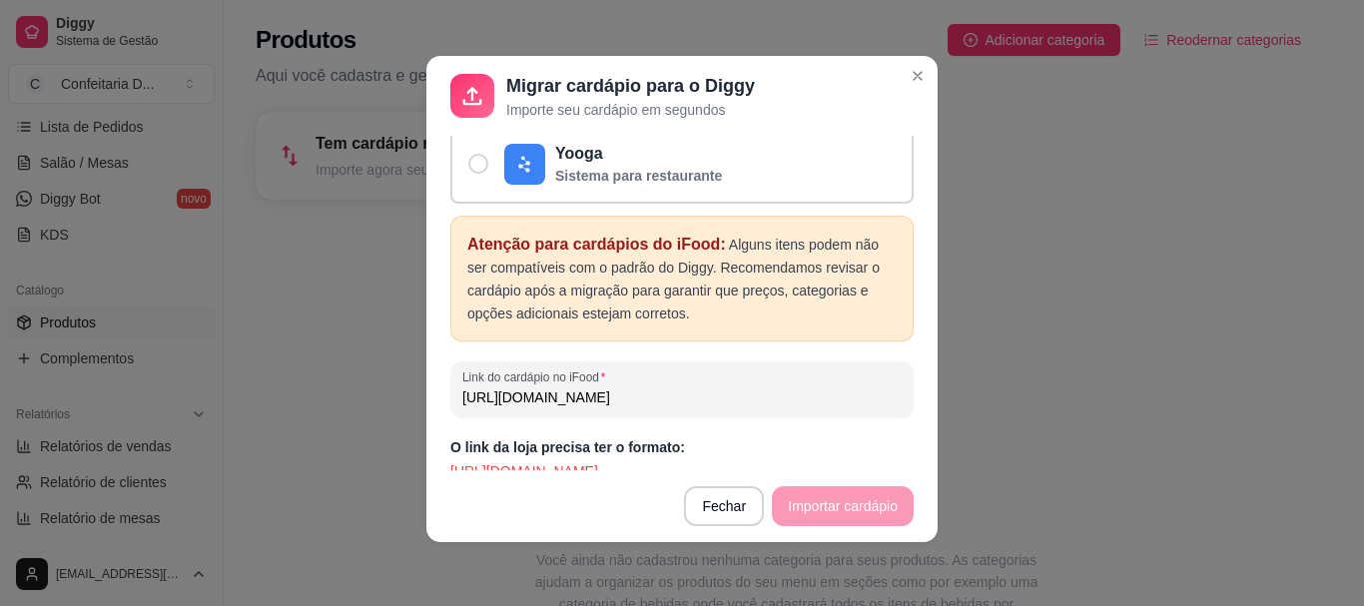
click at [584, 388] on input "[URL][DOMAIN_NAME]" at bounding box center [681, 398] width 439 height 20
click at [502, 388] on input "[URL][DOMAIN_NAME]" at bounding box center [681, 398] width 439 height 20
click at [828, 501] on footer "Fechar Importar cardápio" at bounding box center [681, 506] width 511 height 72
click at [827, 502] on footer "Fechar Importar cardápio" at bounding box center [681, 506] width 511 height 72
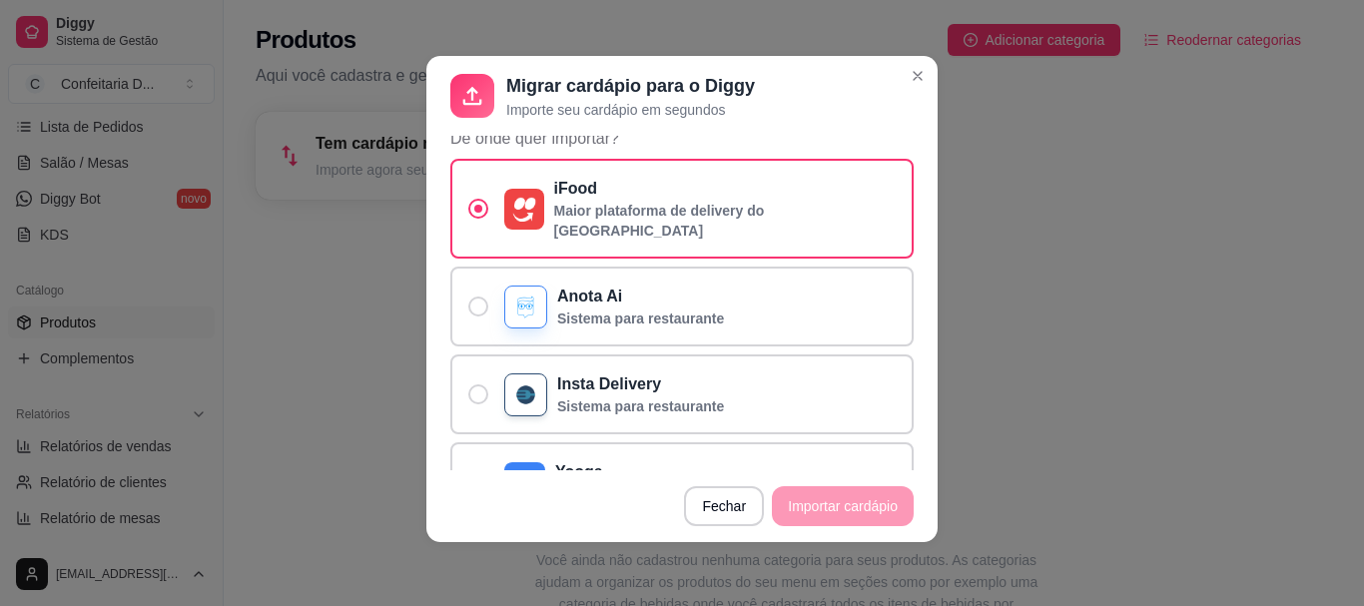
scroll to position [0, 0]
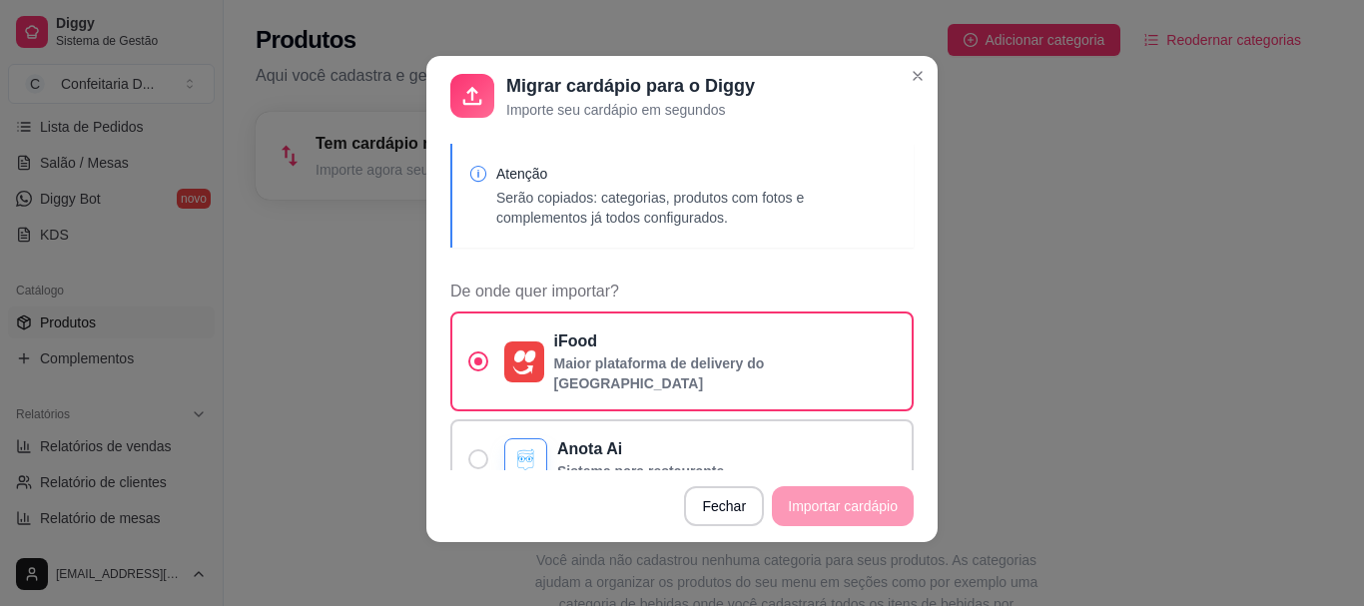
click at [476, 168] on icon at bounding box center [478, 174] width 20 height 20
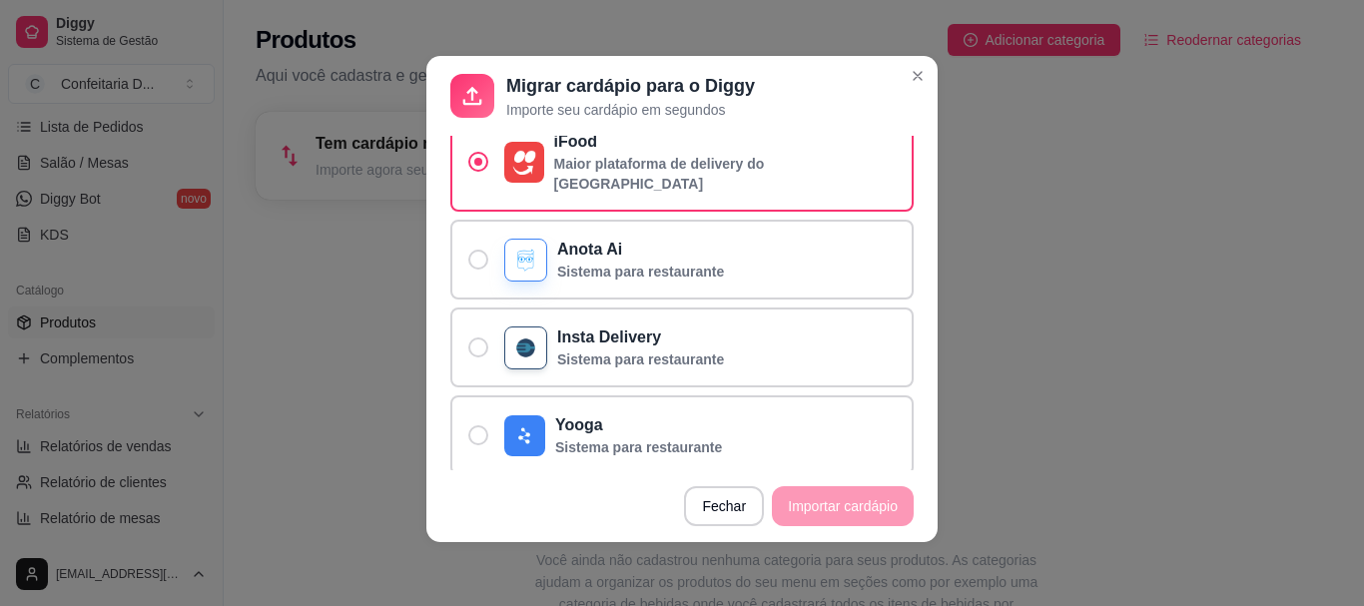
click at [824, 505] on footer "Fechar Importar cardápio" at bounding box center [681, 506] width 511 height 72
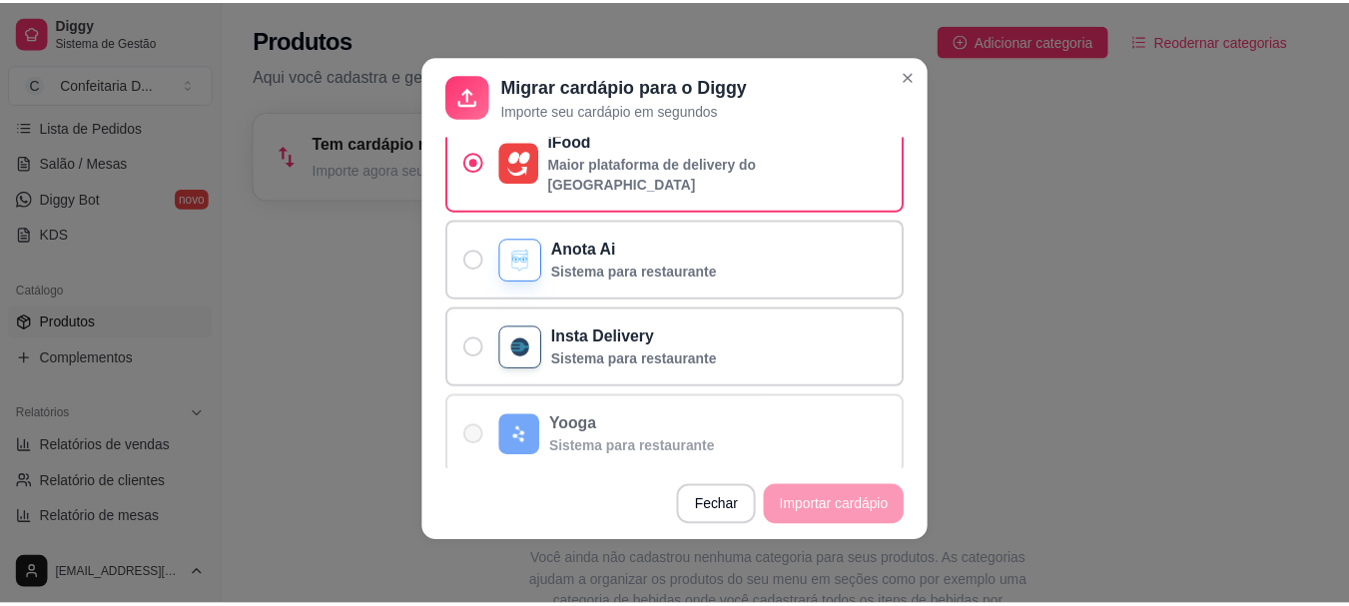
scroll to position [471, 0]
